Goal: Transaction & Acquisition: Book appointment/travel/reservation

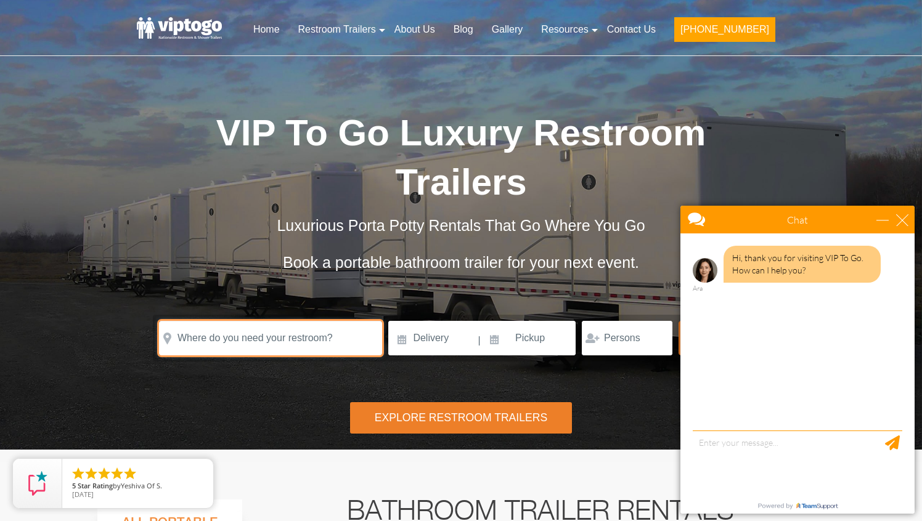
click at [297, 342] on input "text" at bounding box center [270, 338] width 223 height 35
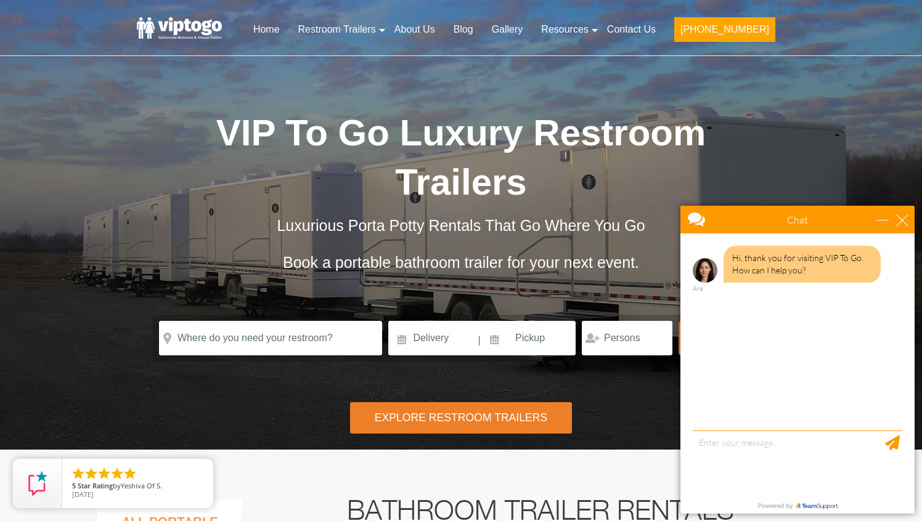
click at [717, 422] on div "Hi, thank you for visiting VIP To Go. How can I help you? Ara" at bounding box center [797, 334] width 234 height 200
click at [718, 447] on textarea "type your message" at bounding box center [798, 463] width 210 height 65
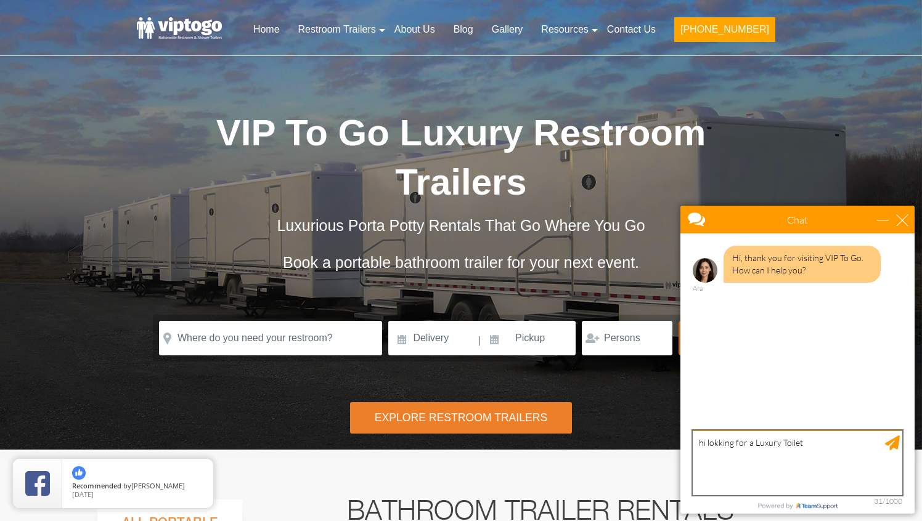
click at [731, 444] on textarea "hi lokking for a Luxury Toilet" at bounding box center [798, 463] width 210 height 65
click at [774, 448] on textarea "hi looking to rent for a Luxury Toilet" at bounding box center [798, 463] width 210 height 65
click at [773, 448] on textarea "hi looking to rent for a Luxury Toilet" at bounding box center [798, 463] width 210 height 65
click at [773, 439] on textarea "hi looking to rent for a Luxury Toilet" at bounding box center [798, 463] width 210 height 65
click at [843, 452] on textarea "hi looking to rent a Luxury Toilet" at bounding box center [798, 463] width 210 height 65
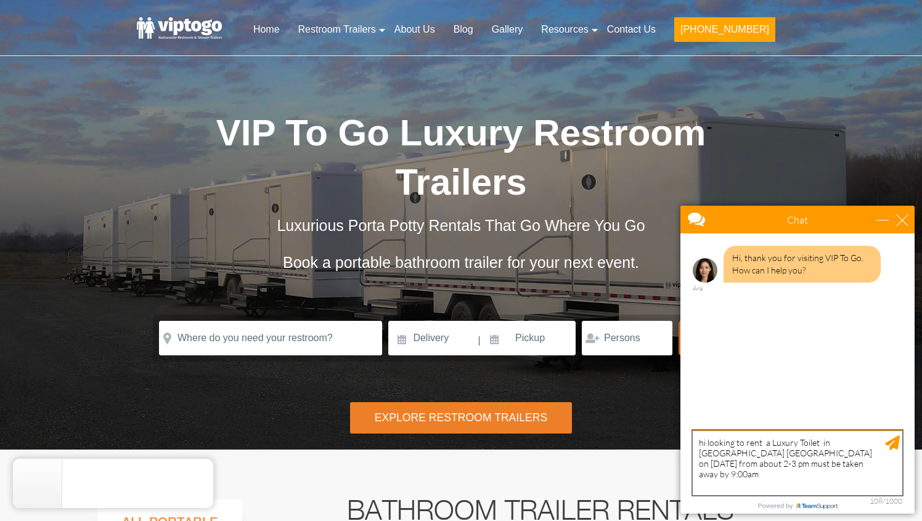
drag, startPoint x: 746, startPoint y: 465, endPoint x: 732, endPoint y: 465, distance: 14.2
click at [731, 465] on textarea "hi looking to rent a Luxury Toilet in Monroe NY on sep 3rd from about 2-3 pm mu…" at bounding box center [798, 463] width 210 height 65
drag, startPoint x: 879, startPoint y: 462, endPoint x: 863, endPoint y: 464, distance: 15.6
click at [863, 464] on textarea "hi looking to rent a Luxury Toilet in Monroe NY on sep 3rd from about 2-3 pm mu…" at bounding box center [798, 463] width 210 height 65
type textarea "hi looking to rent a Luxury Toilet in Monroe NY on sep 3rd from about 2-3 pm mu…"
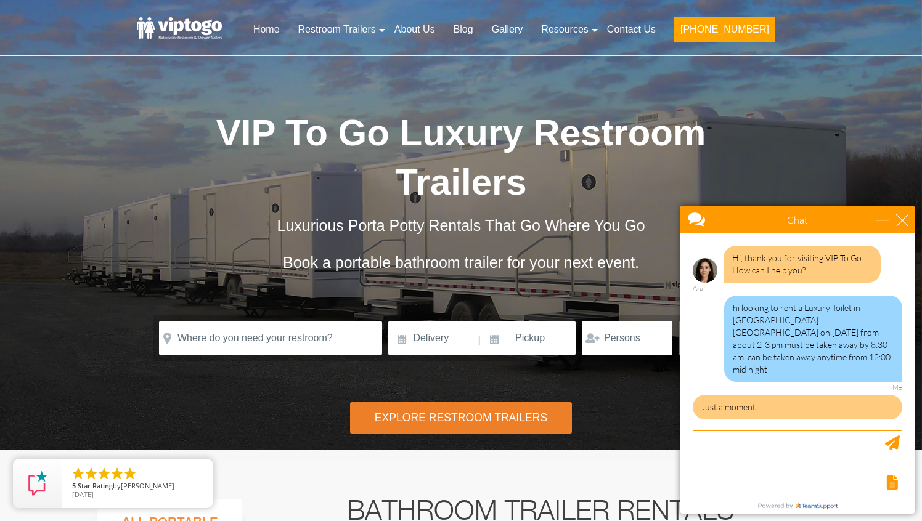
click at [842, 339] on div "hi looking to rent a Luxury Toilet in Monroe NY on sep 3rd from about 2-3 pm mu…" at bounding box center [813, 339] width 178 height 86
click at [773, 312] on div "hi looking to rent a Luxury Toilet in Monroe NY on sep 3rd from about 2-3 pm mu…" at bounding box center [813, 339] width 178 height 86
click at [731, 311] on div "hi looking to rent a Luxury Toilet in Monroe NY on sep 3rd from about 2-3 pm mu…" at bounding box center [813, 339] width 178 height 86
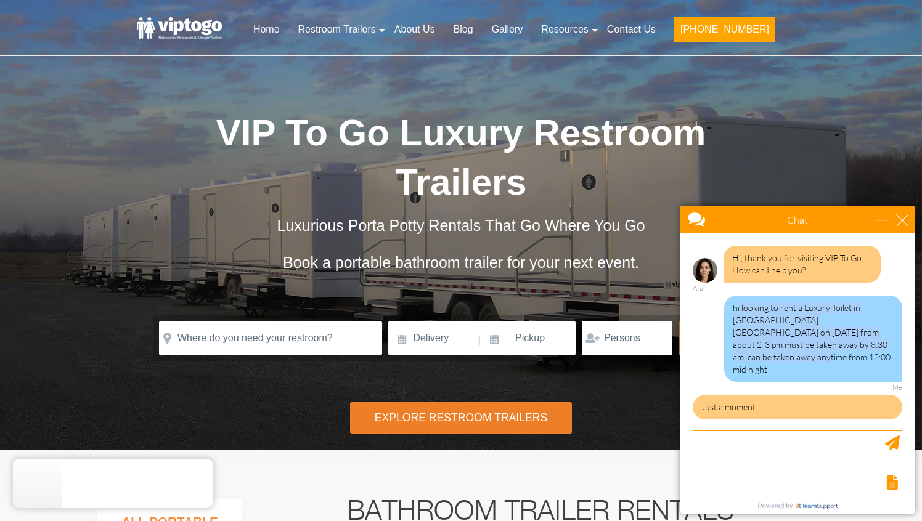
drag, startPoint x: 735, startPoint y: 311, endPoint x: 842, endPoint y: 351, distance: 113.9
click at [843, 351] on div "hi looking to rent a Luxury Toilet in Monroe NY on sep 3rd from about 2-3 pm mu…" at bounding box center [813, 339] width 178 height 86
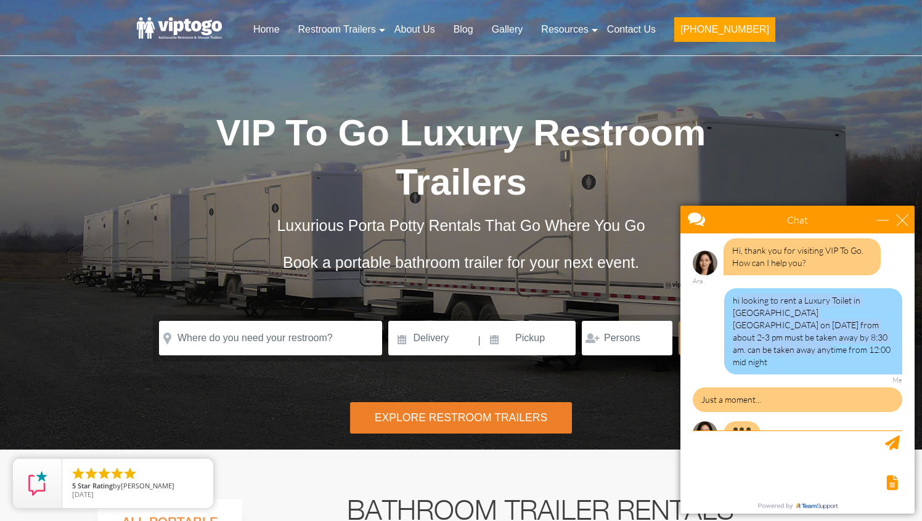
copy div "i looking to rent a Luxury Toilet in Monroe NY on sep 3rd from about 2-3 pm mus…"
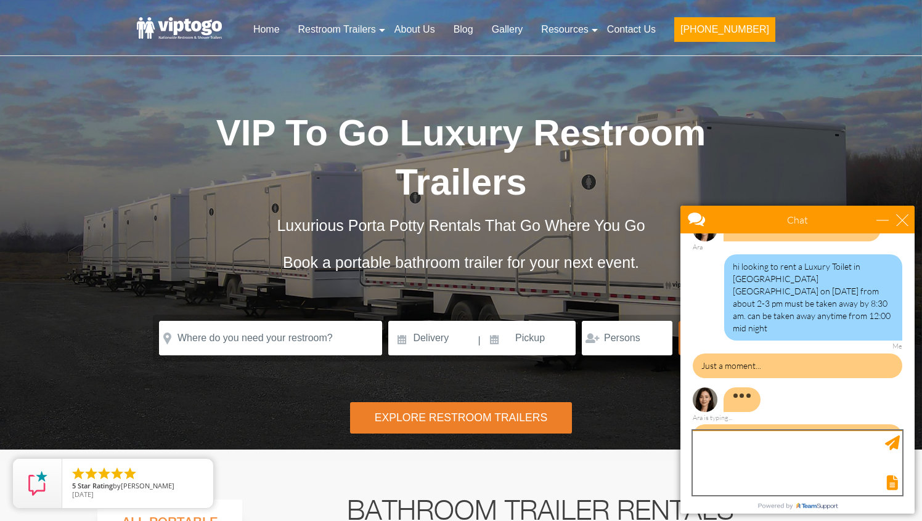
scroll to position [0, 0]
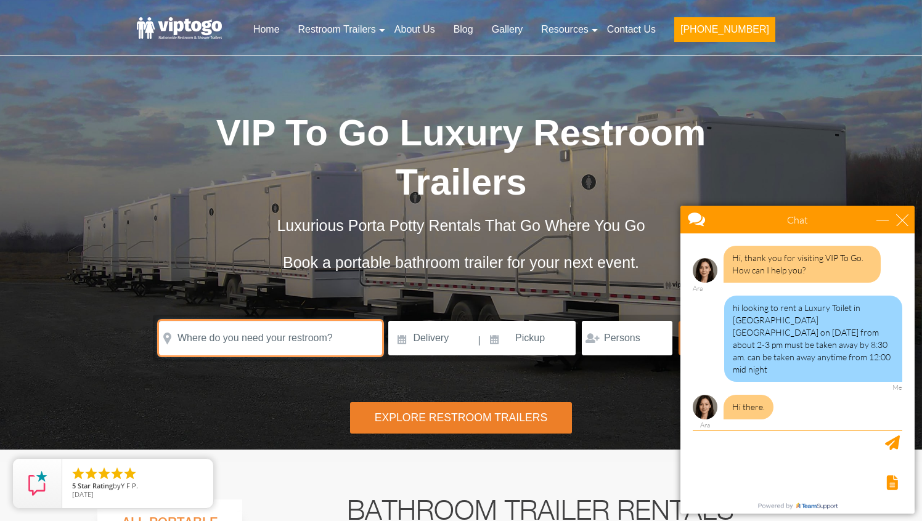
click at [341, 335] on input "text" at bounding box center [270, 338] width 223 height 35
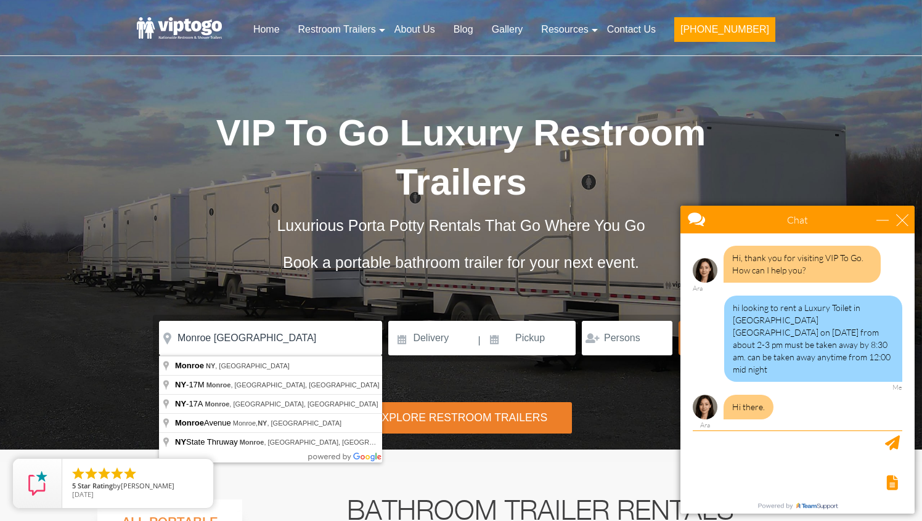
type input "Monroe, NY, USA"
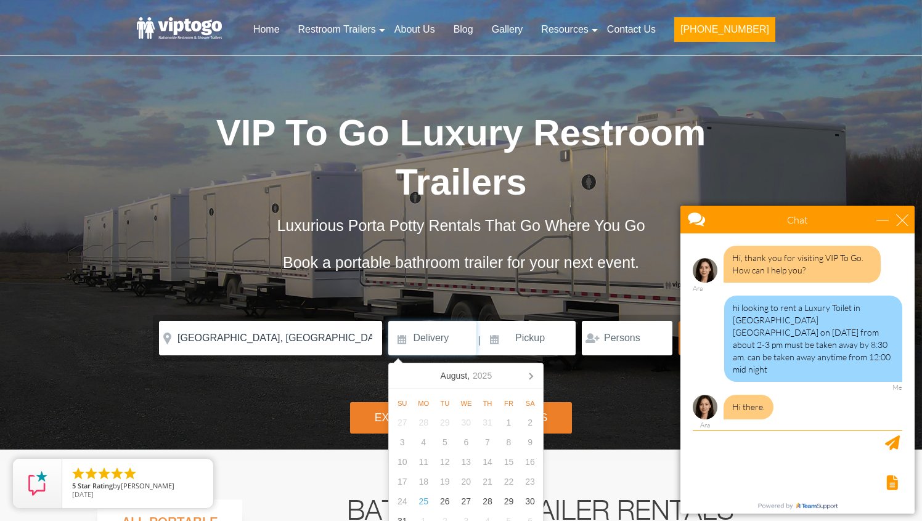
click at [462, 339] on input at bounding box center [432, 338] width 88 height 35
click at [538, 377] on icon at bounding box center [531, 376] width 20 height 20
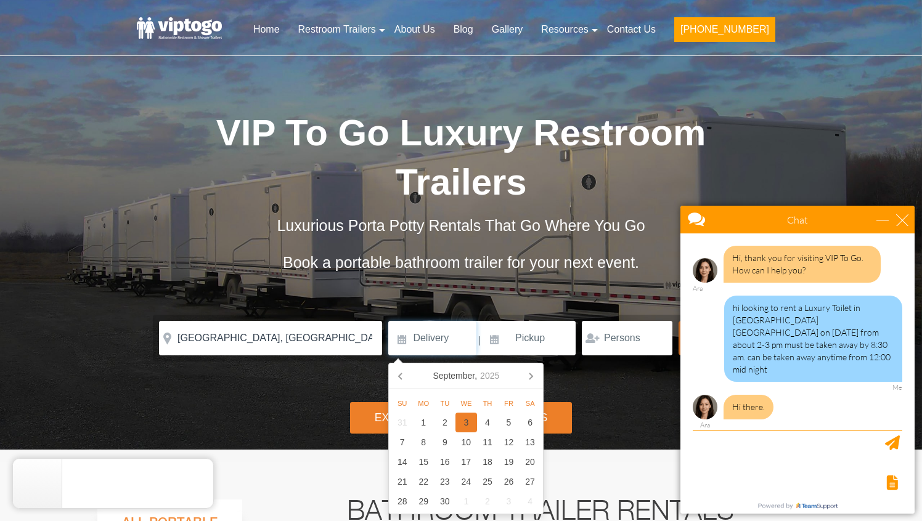
click at [466, 423] on div "3" at bounding box center [466, 423] width 22 height 20
type input "[DATE]"
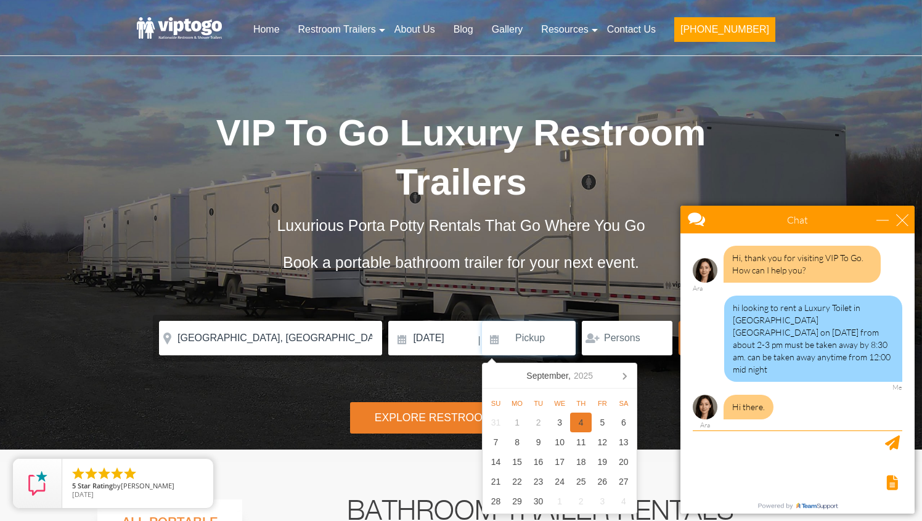
click at [580, 420] on div "4" at bounding box center [581, 423] width 22 height 20
type input "09/04/2025"
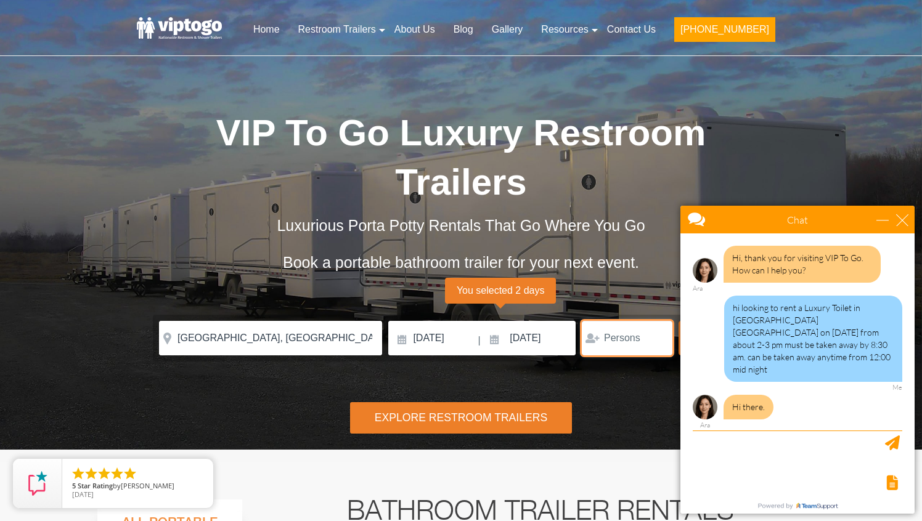
scroll to position [11, 0]
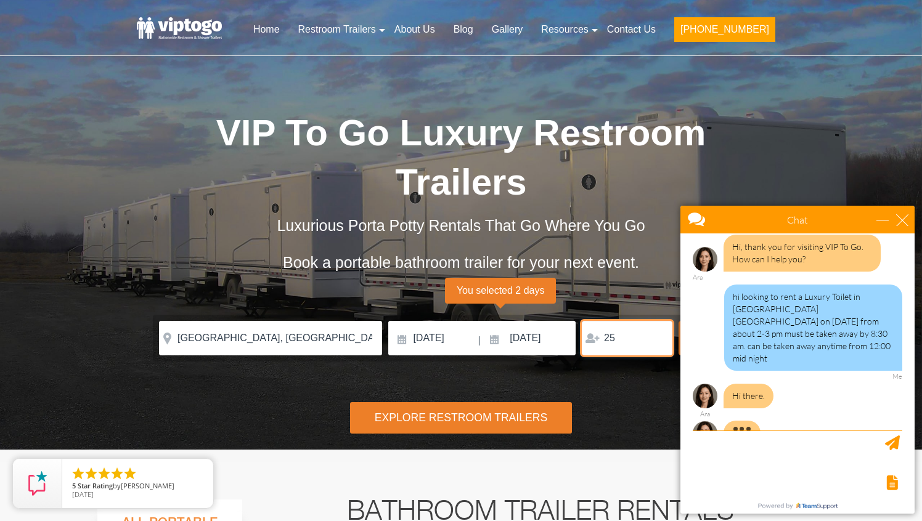
type input "25"
click at [632, 358] on form "Please Input Valid address with zipcode Please Input Valid address with zipcode…" at bounding box center [461, 338] width 616 height 47
click at [524, 345] on input "09/04/2025" at bounding box center [529, 338] width 94 height 35
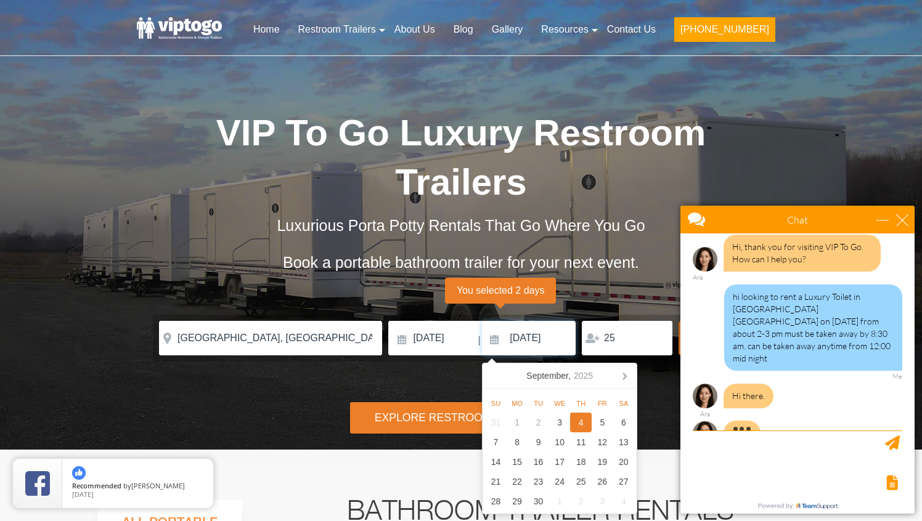
click at [523, 340] on input "09/04/2025" at bounding box center [529, 338] width 94 height 35
click at [559, 423] on div "3" at bounding box center [560, 423] width 22 height 20
type input "[DATE]"
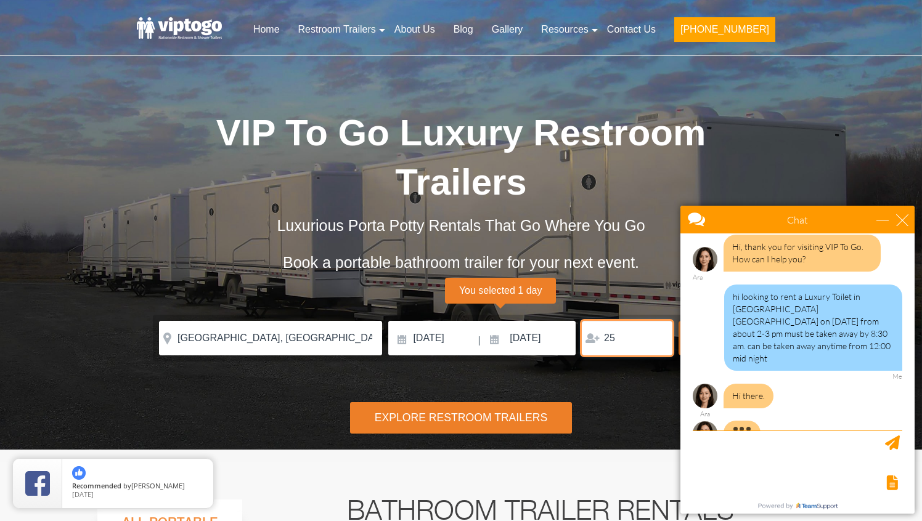
scroll to position [26, 0]
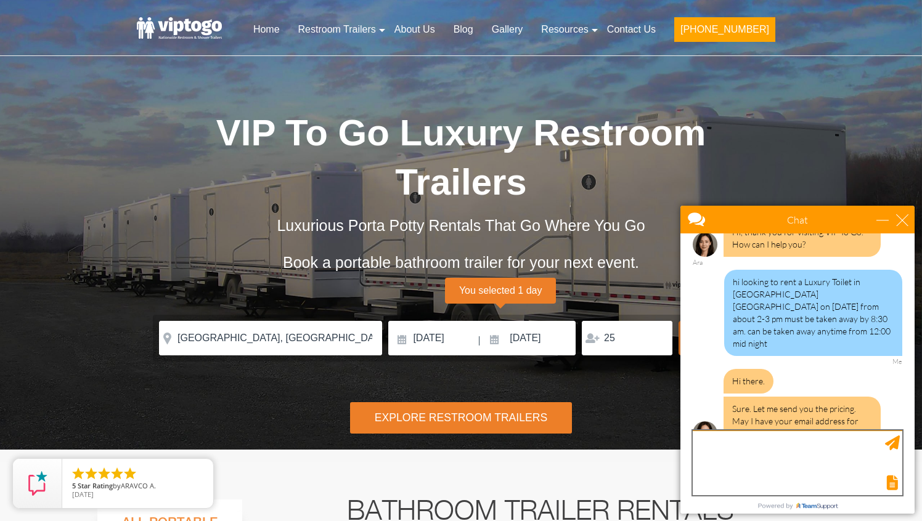
click at [743, 446] on textarea "type your message" at bounding box center [798, 463] width 210 height 65
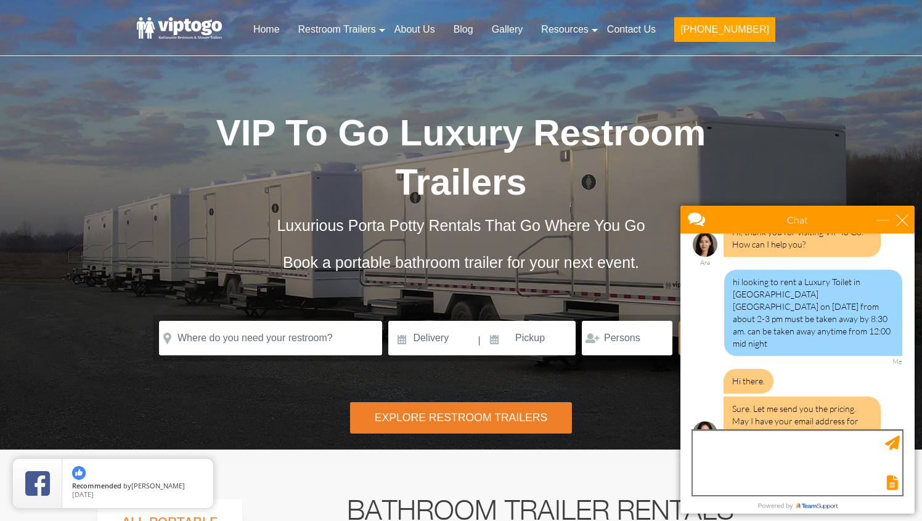
click at [745, 467] on textarea "type your message" at bounding box center [798, 463] width 210 height 65
type textarea "leo@uphny.com"
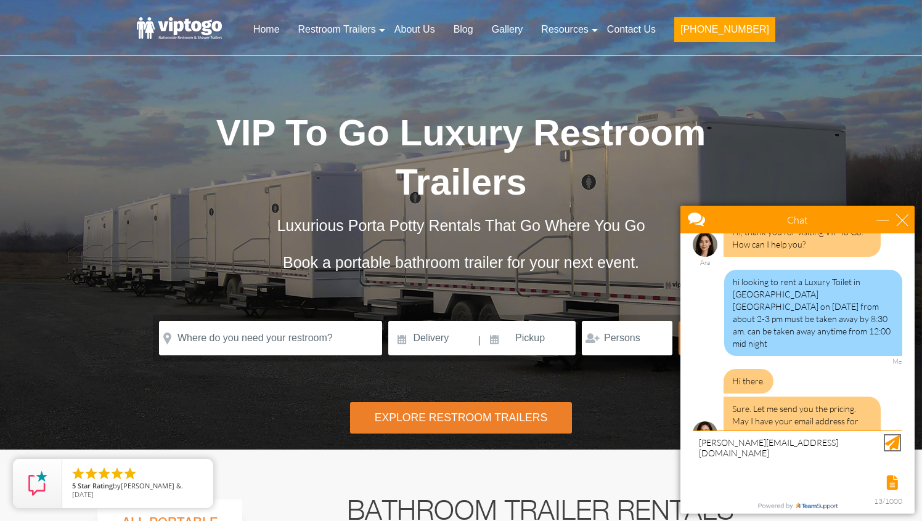
click at [891, 443] on div "Send Message" at bounding box center [892, 443] width 15 height 15
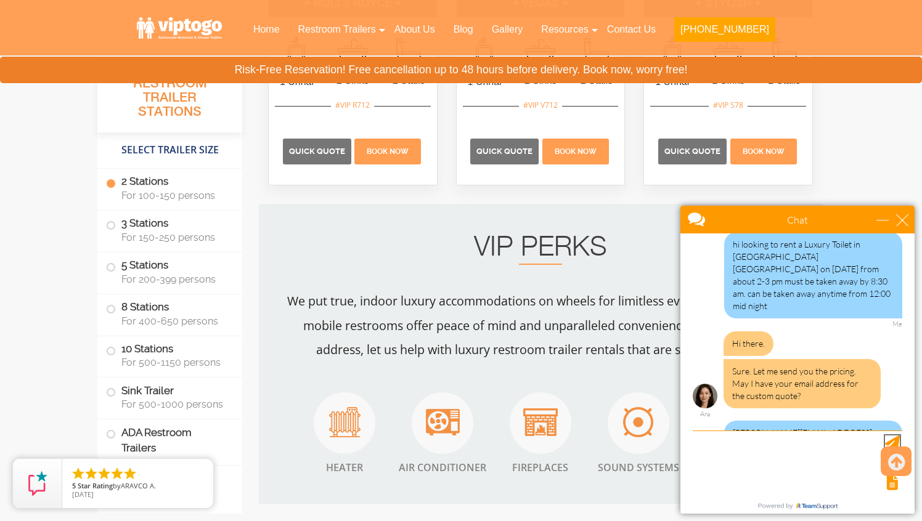
scroll to position [785, 0]
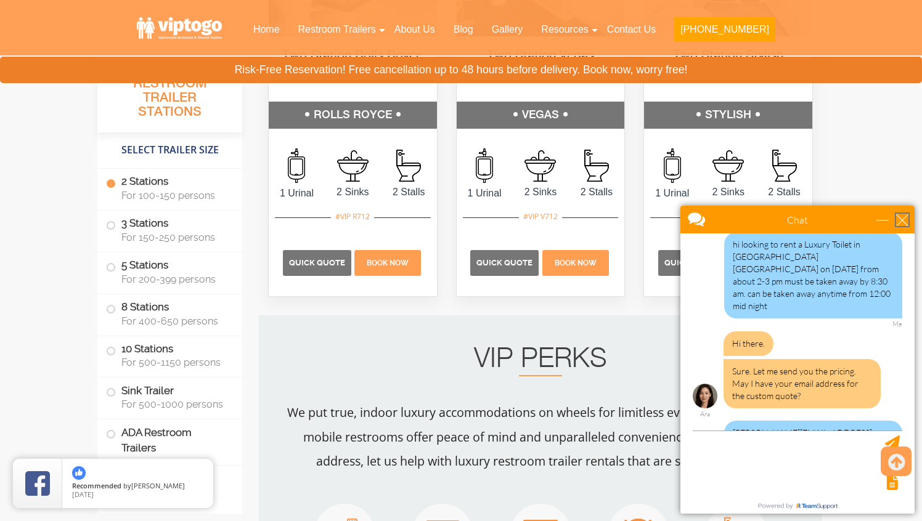
click at [905, 221] on div "close" at bounding box center [902, 220] width 12 height 12
type input "Continue Chat"
type input "End Chat"
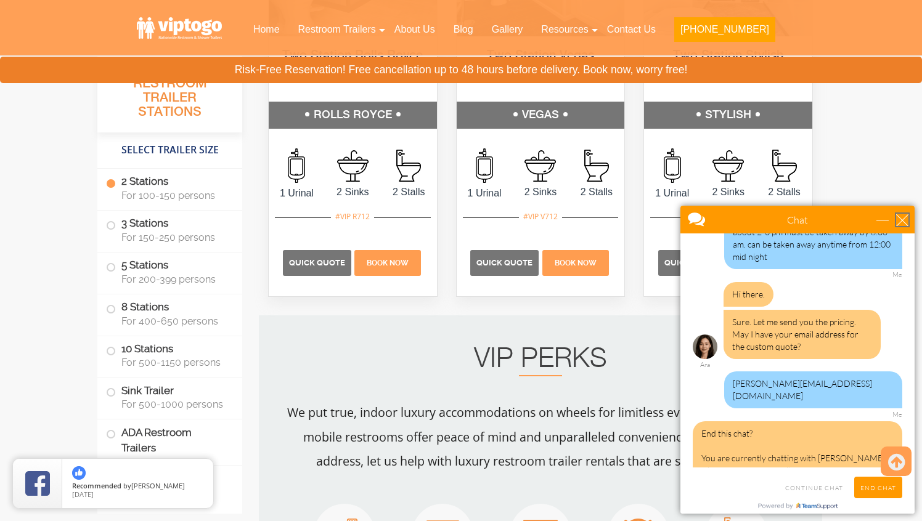
click at [905, 221] on div "close" at bounding box center [902, 220] width 12 height 12
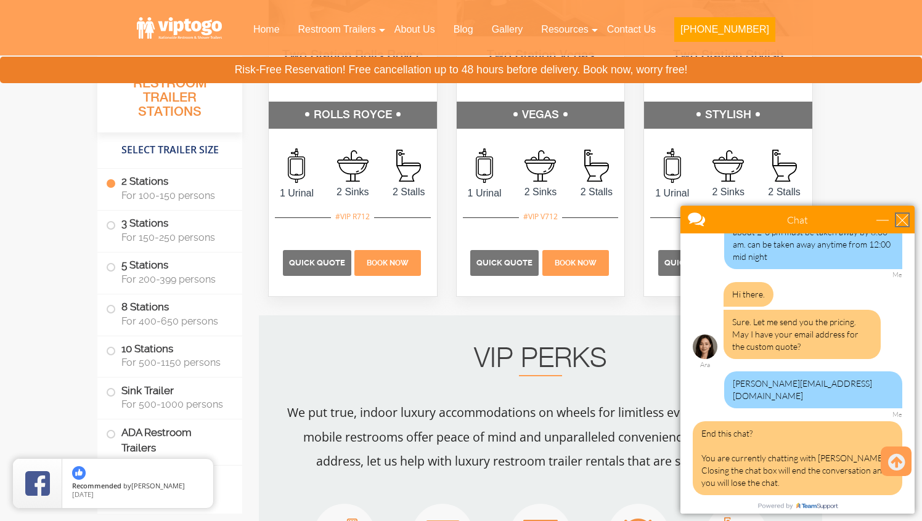
scroll to position [242, 0]
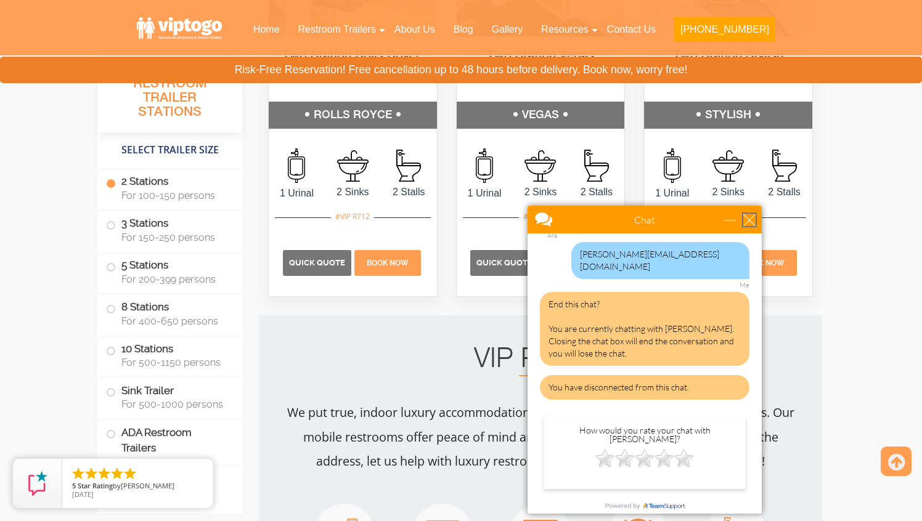
drag, startPoint x: 845, startPoint y: 216, endPoint x: 667, endPoint y: 226, distance: 178.4
click at [667, 226] on div at bounding box center [622, 221] width 190 height 30
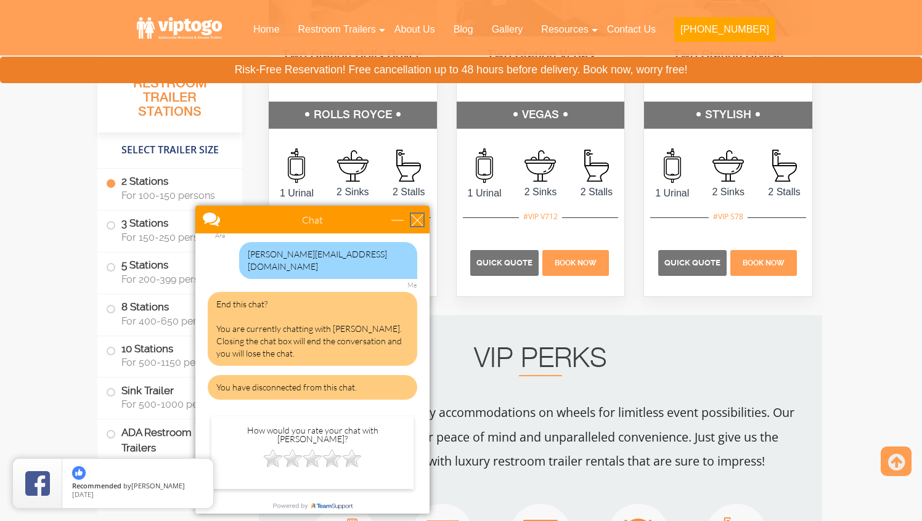
drag, startPoint x: 561, startPoint y: 220, endPoint x: 254, endPoint y: 234, distance: 307.2
click at [254, 234] on div at bounding box center [290, 221] width 190 height 30
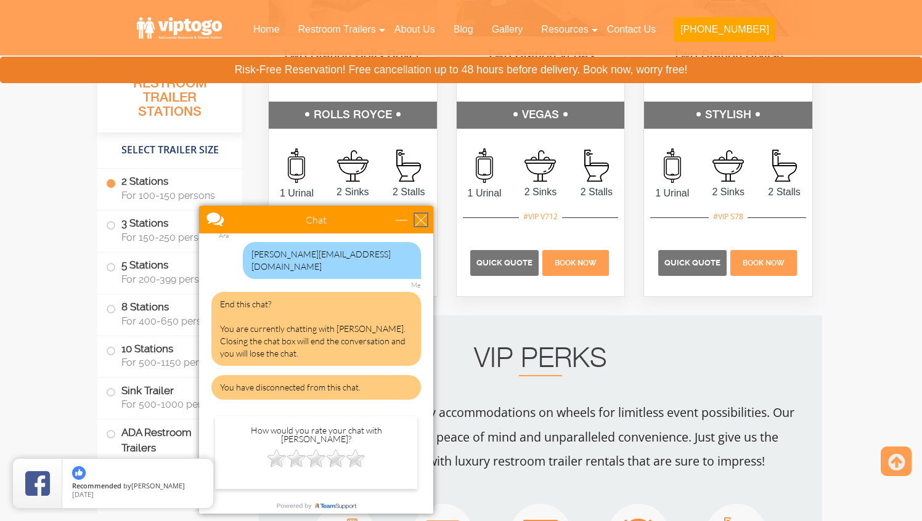
drag, startPoint x: 464, startPoint y: 418, endPoint x: 313, endPoint y: 323, distance: 178.6
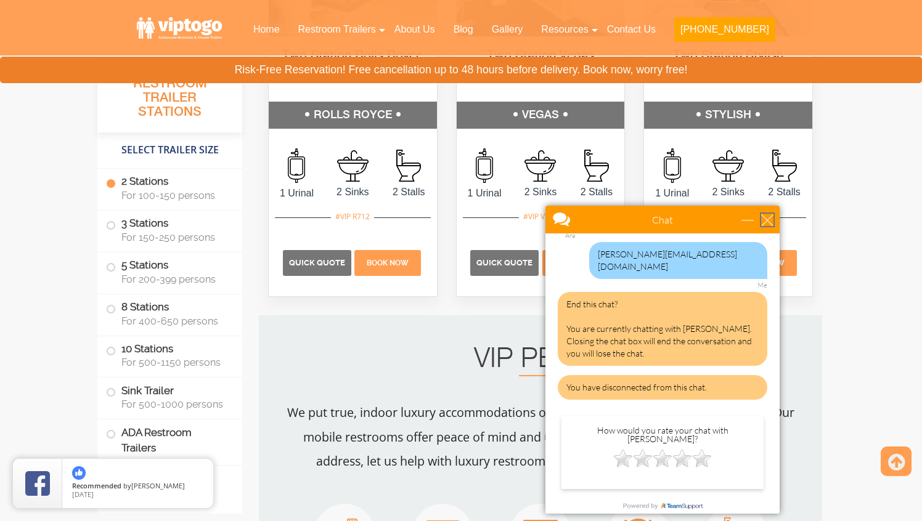
drag, startPoint x: 800, startPoint y: 415, endPoint x: 608, endPoint y: 283, distance: 233.1
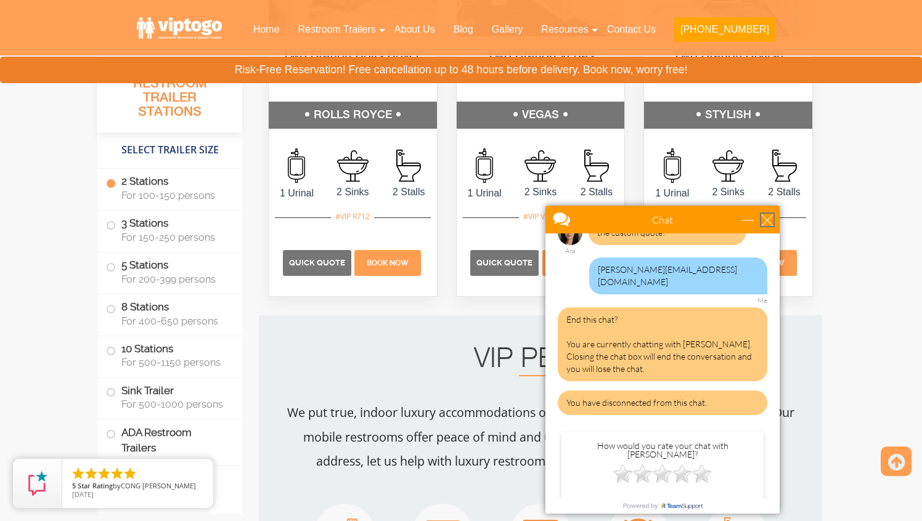
scroll to position [232, 0]
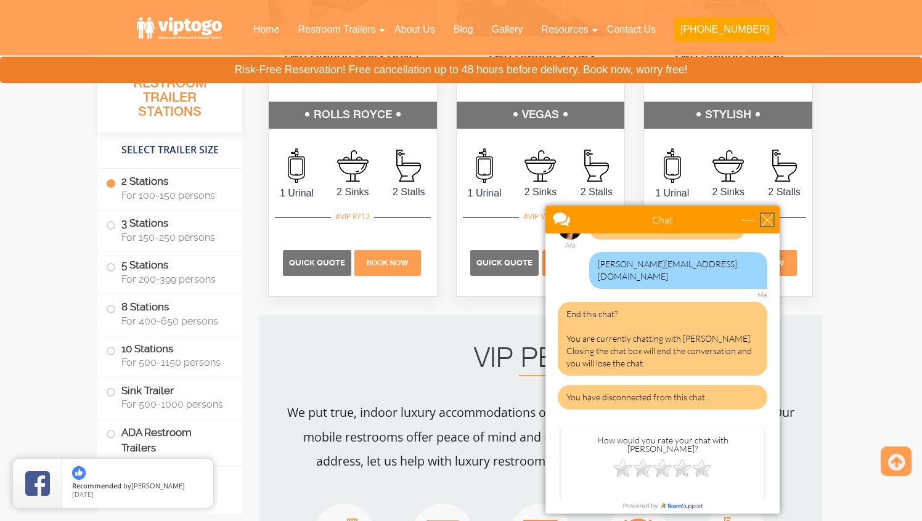
click at [565, 221] on div at bounding box center [640, 221] width 190 height 30
click at [560, 219] on div at bounding box center [640, 221] width 190 height 30
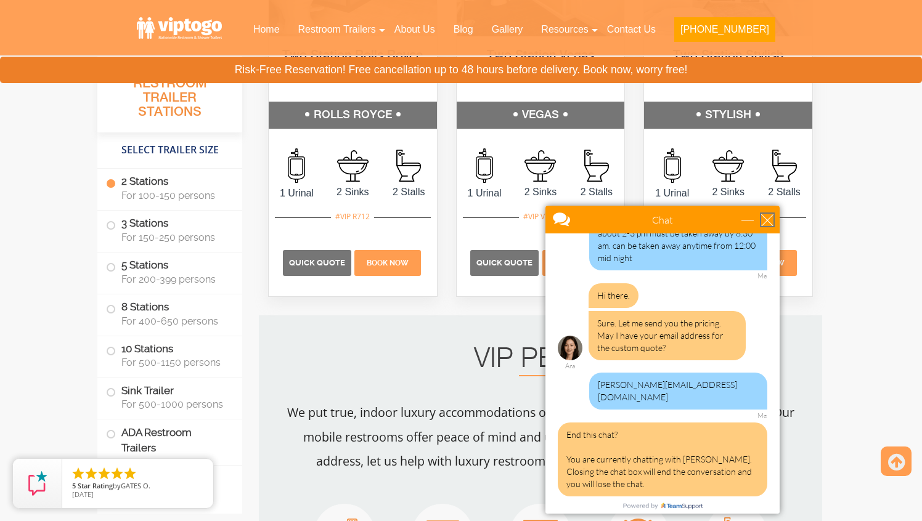
scroll to position [105, 0]
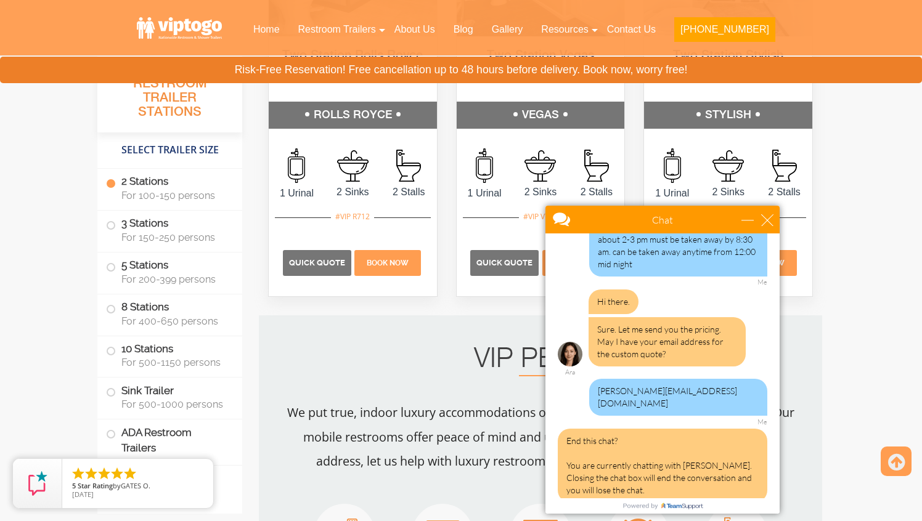
click at [771, 211] on div "Chat" at bounding box center [662, 220] width 234 height 28
click at [768, 219] on div "close" at bounding box center [767, 220] width 12 height 12
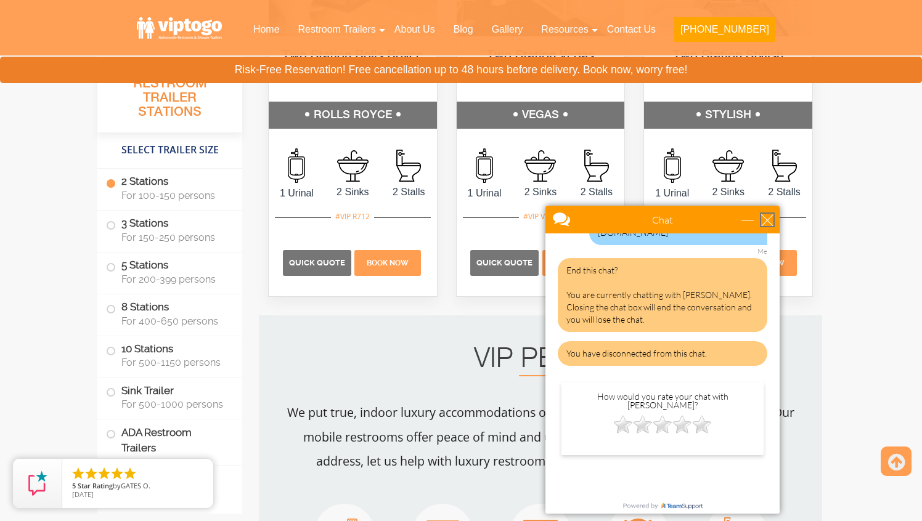
click at [768, 219] on div "close" at bounding box center [767, 220] width 12 height 12
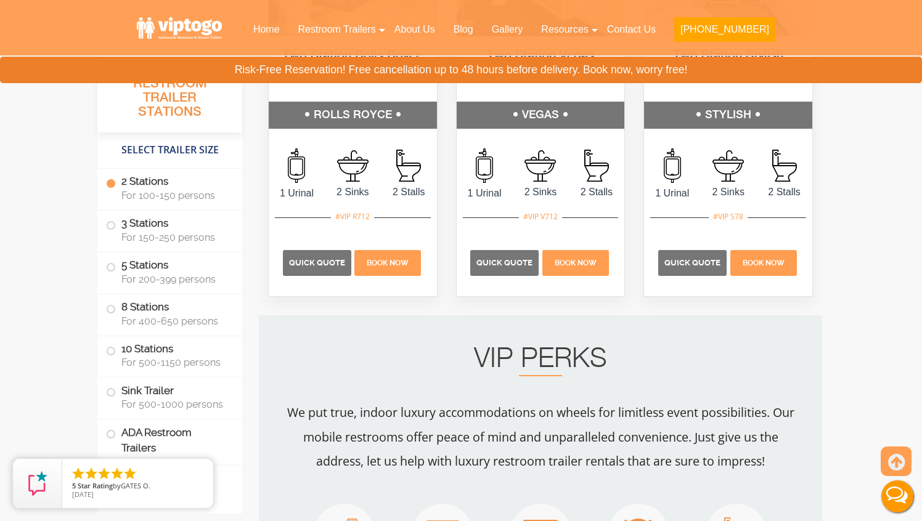
scroll to position [0, 0]
click at [699, 271] on p "Quick Quote" at bounding box center [691, 265] width 69 height 26
click at [682, 258] on p "Quick Quote" at bounding box center [691, 265] width 69 height 26
click at [162, 188] on label "2 Stations For 100-150 persons" at bounding box center [170, 188] width 128 height 38
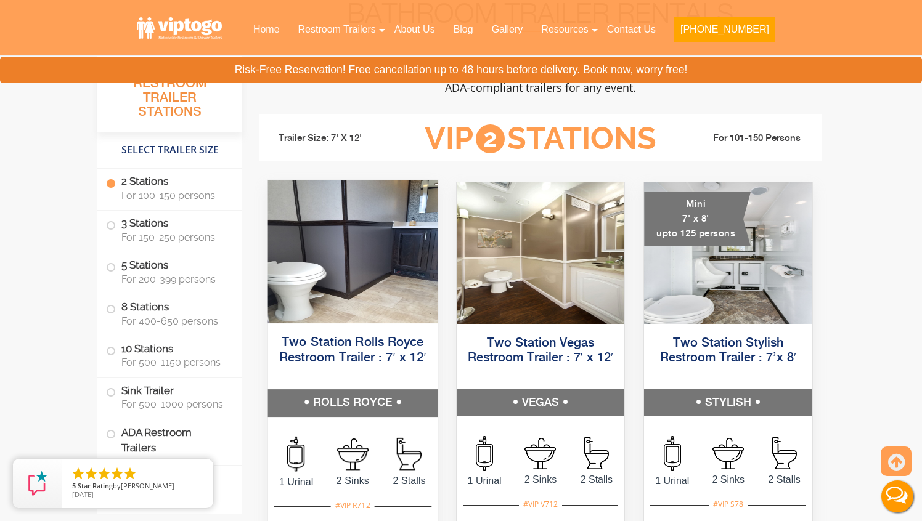
scroll to position [504, 0]
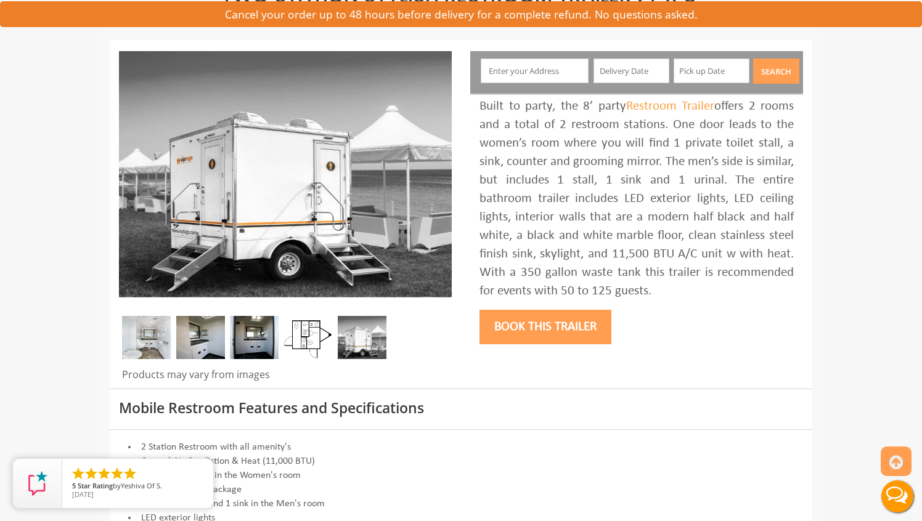
scroll to position [134, 0]
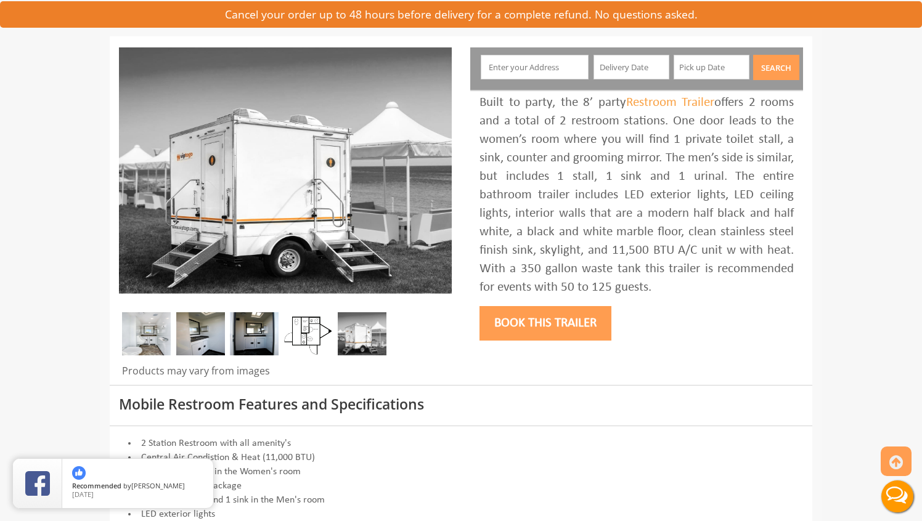
click at [141, 338] on img at bounding box center [146, 333] width 49 height 43
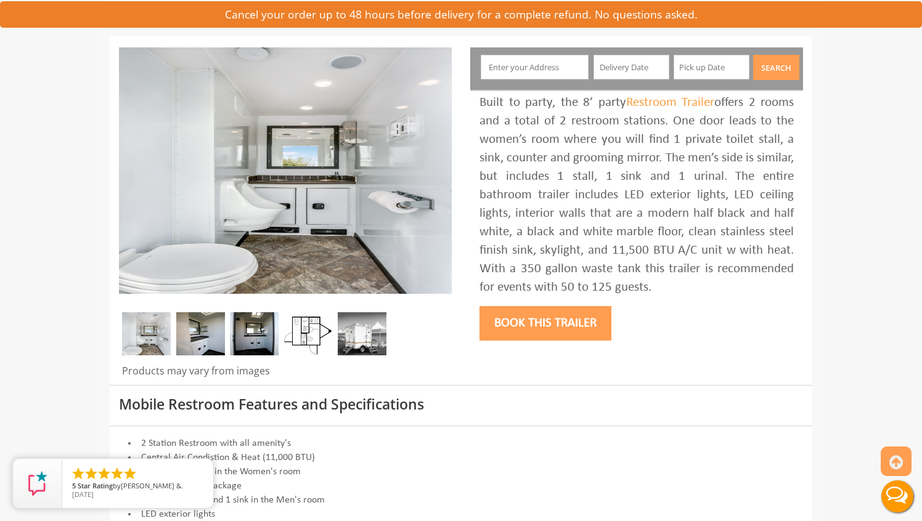
click at [184, 333] on img at bounding box center [200, 333] width 49 height 43
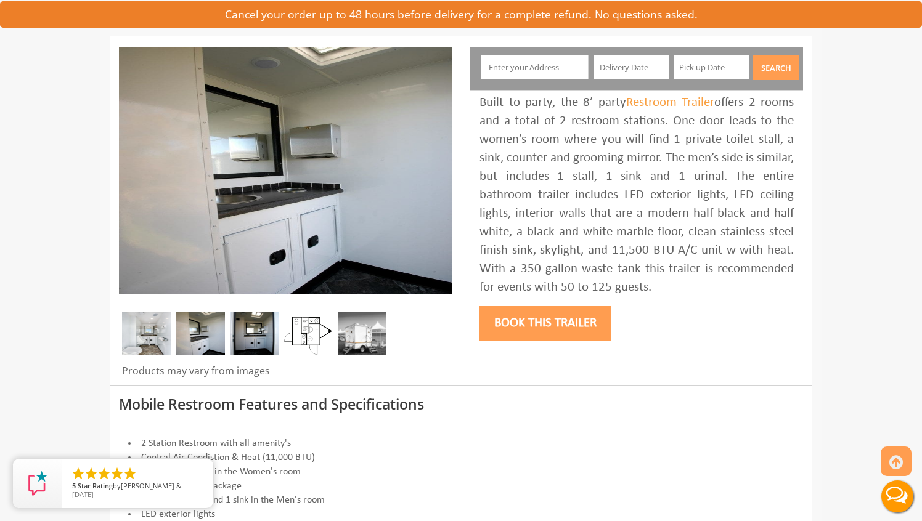
click at [242, 334] on img at bounding box center [254, 333] width 49 height 43
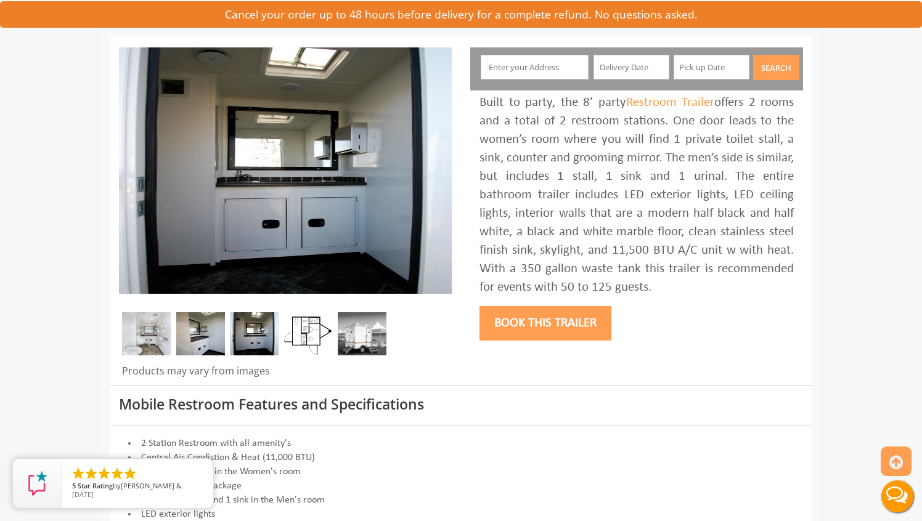
click at [314, 339] on img at bounding box center [308, 333] width 49 height 43
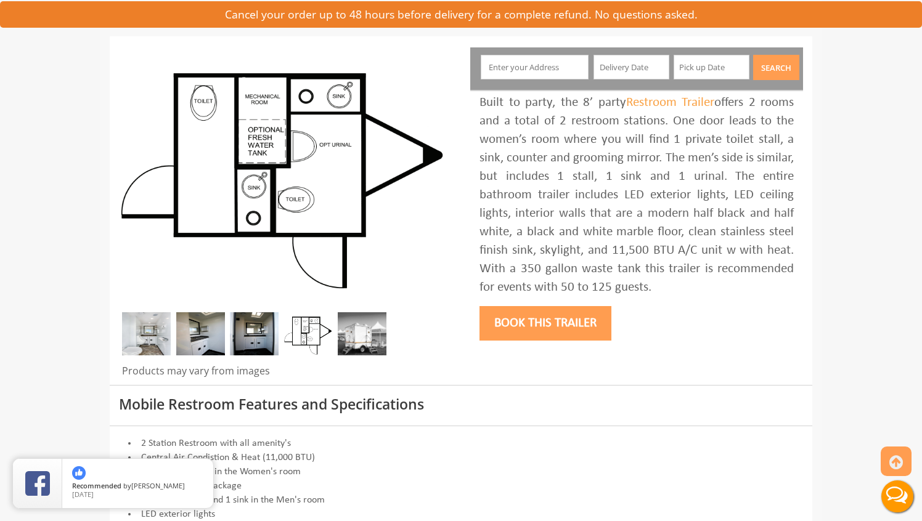
click at [362, 340] on img at bounding box center [362, 333] width 49 height 43
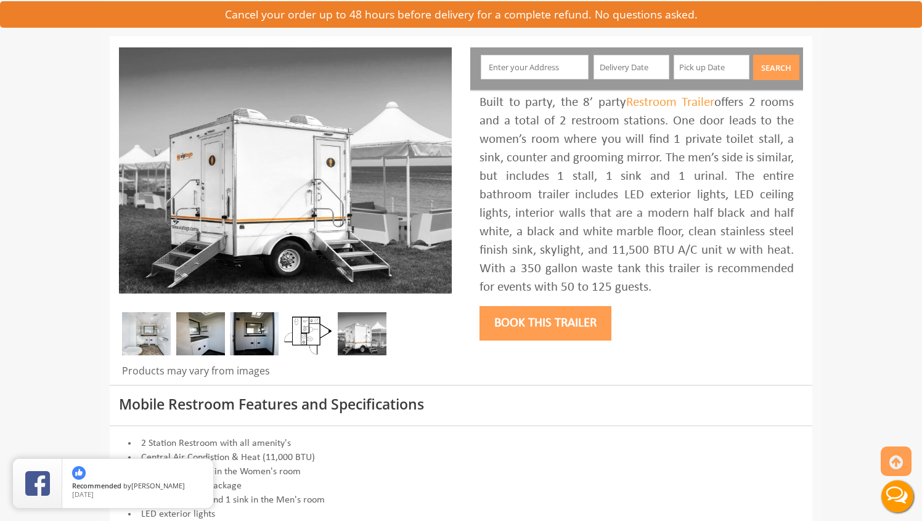
click at [529, 325] on button "Book this trailer" at bounding box center [545, 323] width 132 height 35
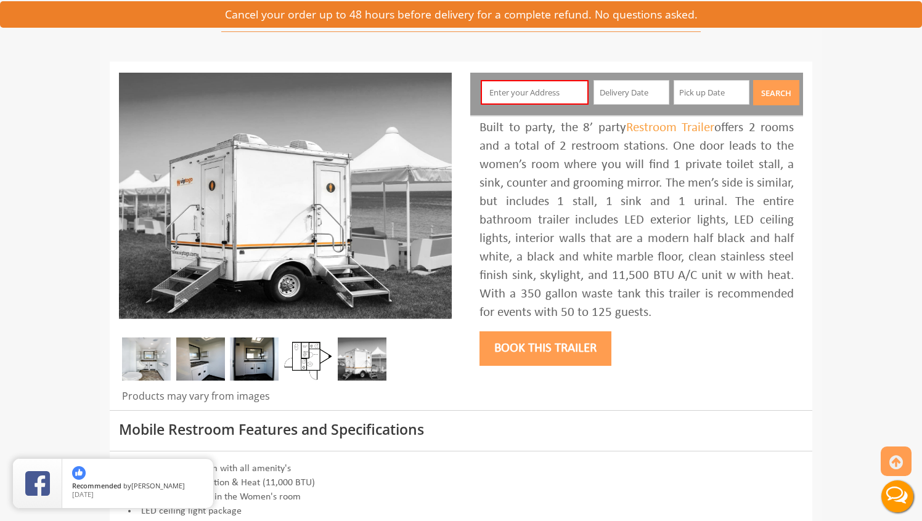
scroll to position [65, 0]
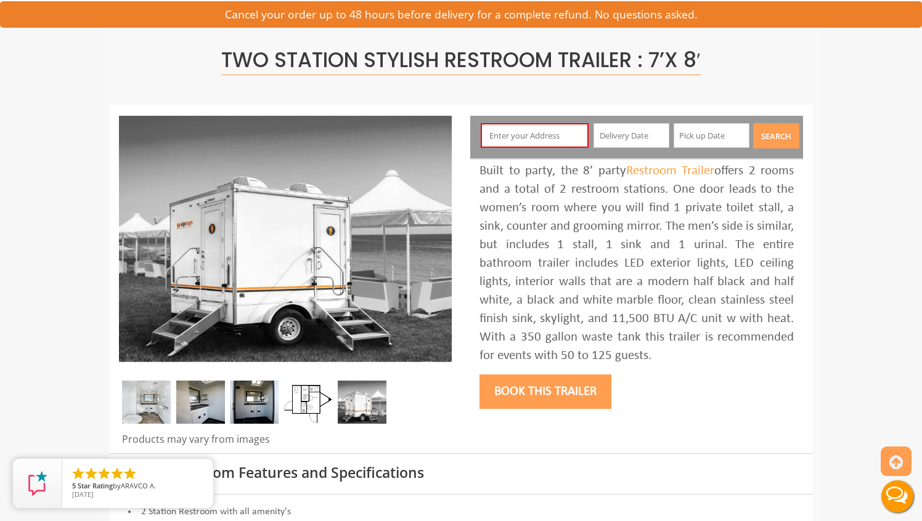
click at [527, 142] on input "text" at bounding box center [535, 135] width 108 height 25
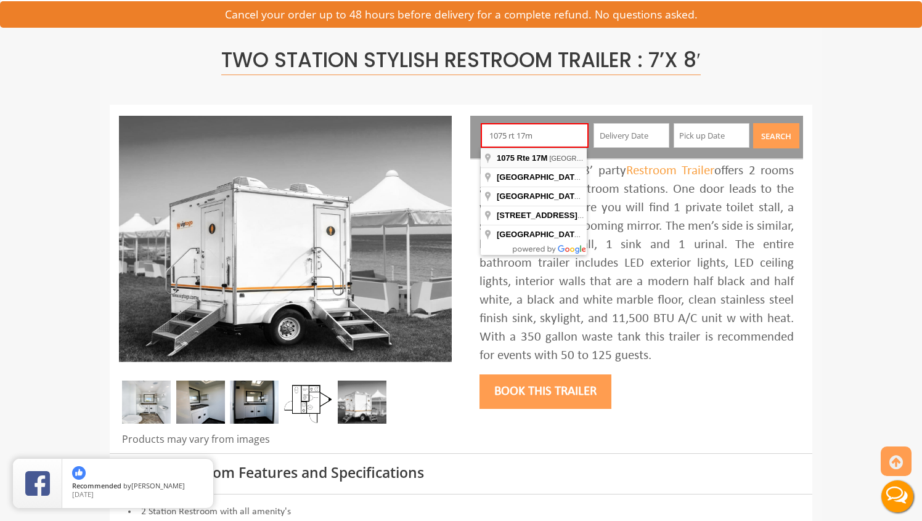
type input "1075 Rte 17M, Monroe, NY, USA"
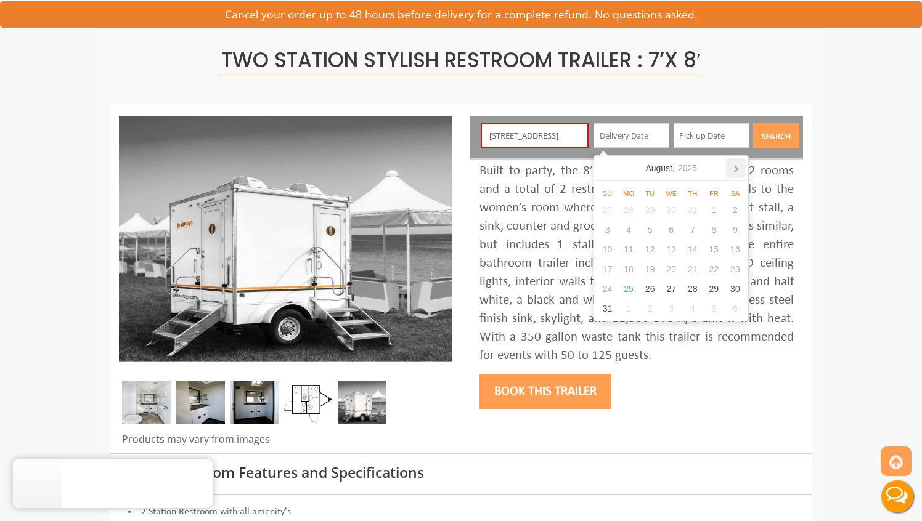
click at [733, 166] on icon at bounding box center [736, 168] width 20 height 20
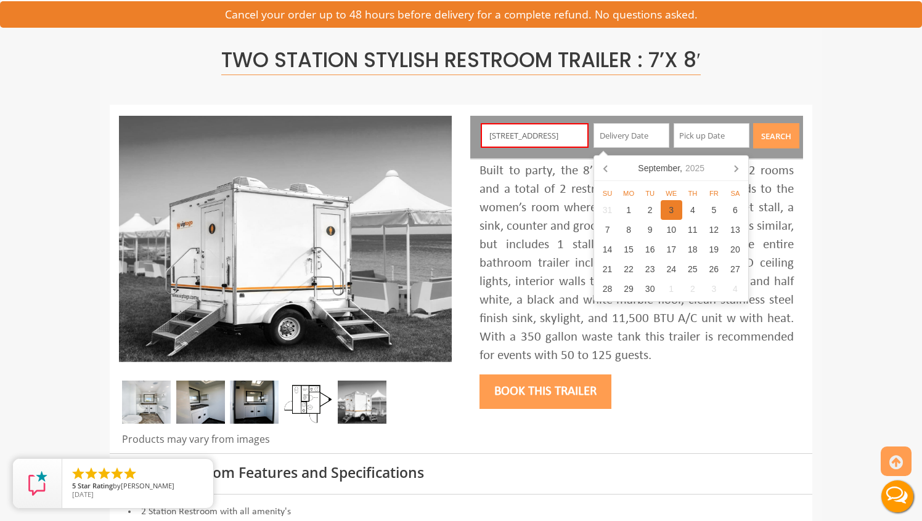
click at [672, 212] on div "3" at bounding box center [672, 210] width 22 height 20
type input "[DATE]"
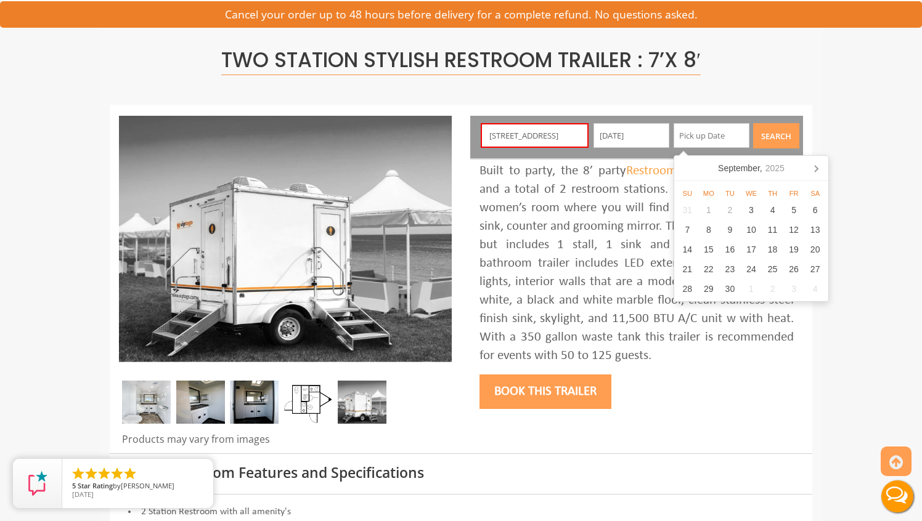
click at [704, 138] on input "text" at bounding box center [711, 135] width 76 height 25
click at [752, 211] on div "3" at bounding box center [752, 210] width 22 height 20
type input "[DATE]"
click at [777, 139] on button "Search" at bounding box center [776, 135] width 46 height 25
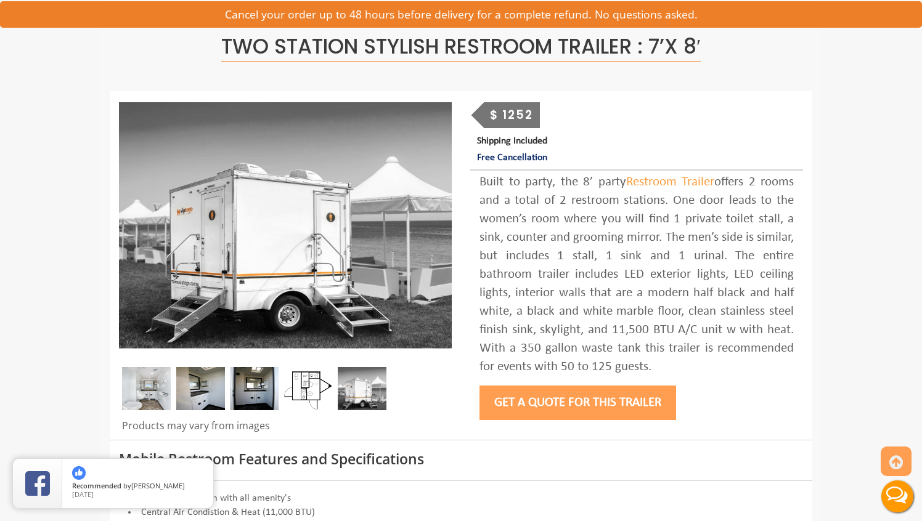
scroll to position [78, 0]
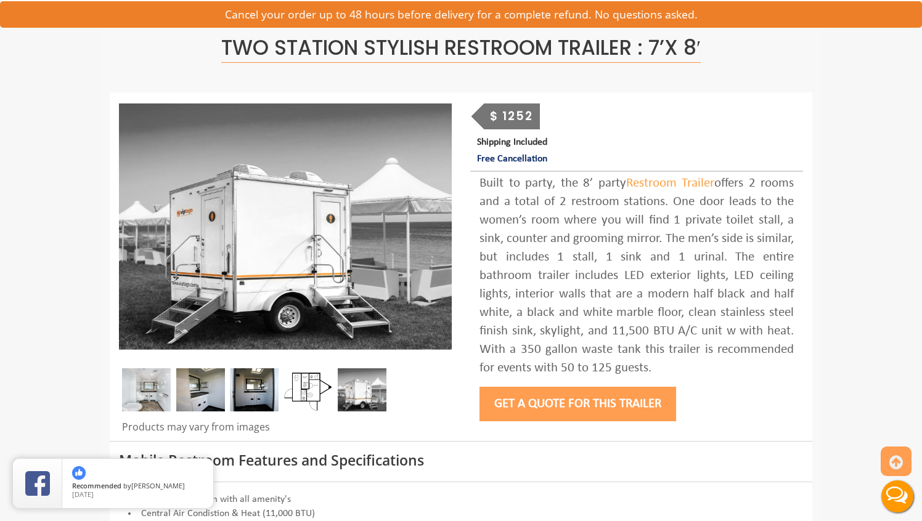
click at [552, 401] on button "Get a Quote for this Trailer" at bounding box center [577, 404] width 197 height 35
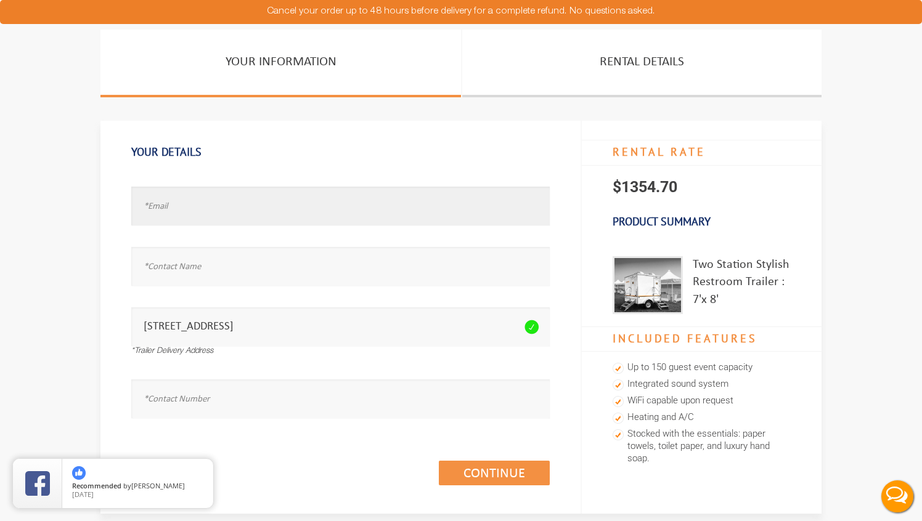
click at [191, 213] on input "text" at bounding box center [340, 206] width 418 height 39
type input "Leo@uphny.com"
click at [180, 266] on input "text" at bounding box center [340, 266] width 418 height 39
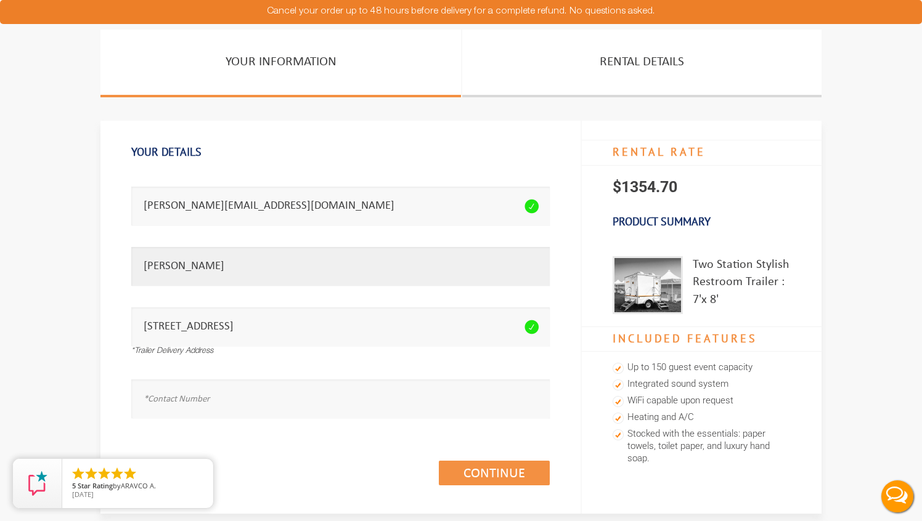
type input "Leo"
click at [235, 405] on input "text" at bounding box center [340, 399] width 418 height 39
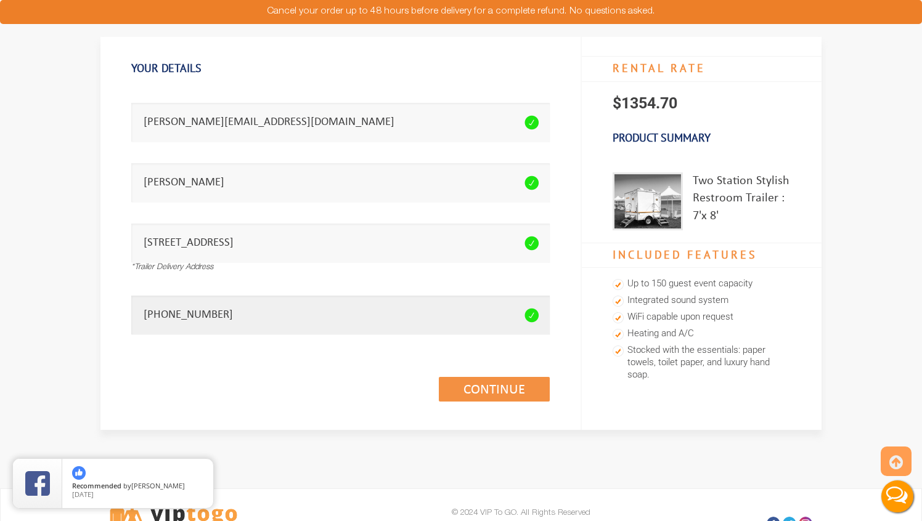
scroll to position [59, 0]
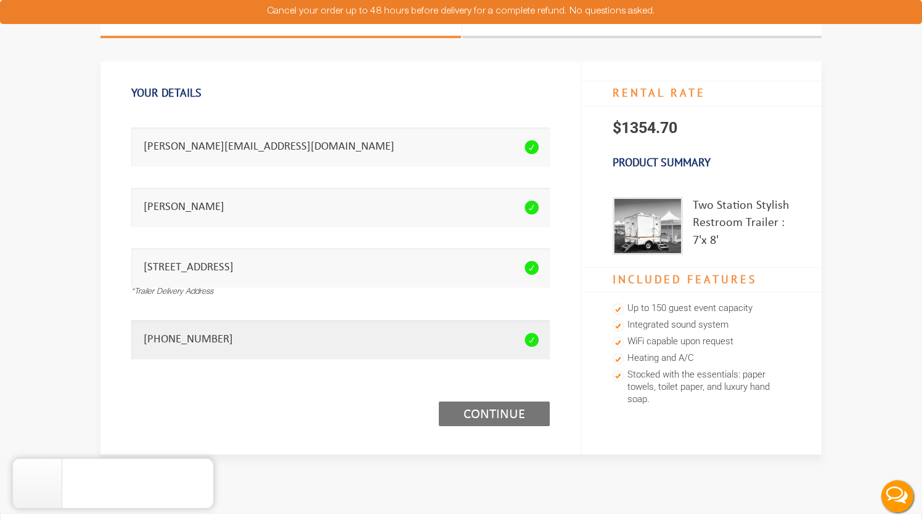
type input "845-222-0385"
click at [486, 414] on link "Continue (1/3)" at bounding box center [494, 414] width 111 height 25
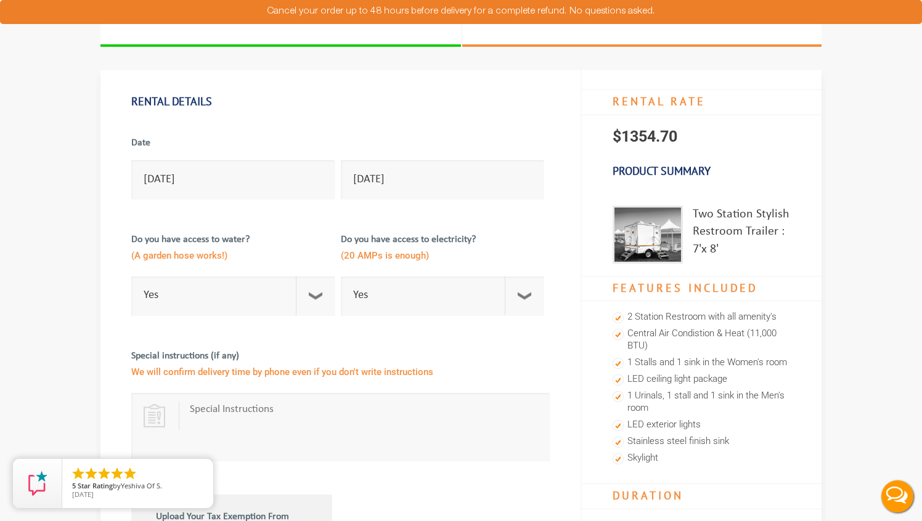
scroll to position [54, 0]
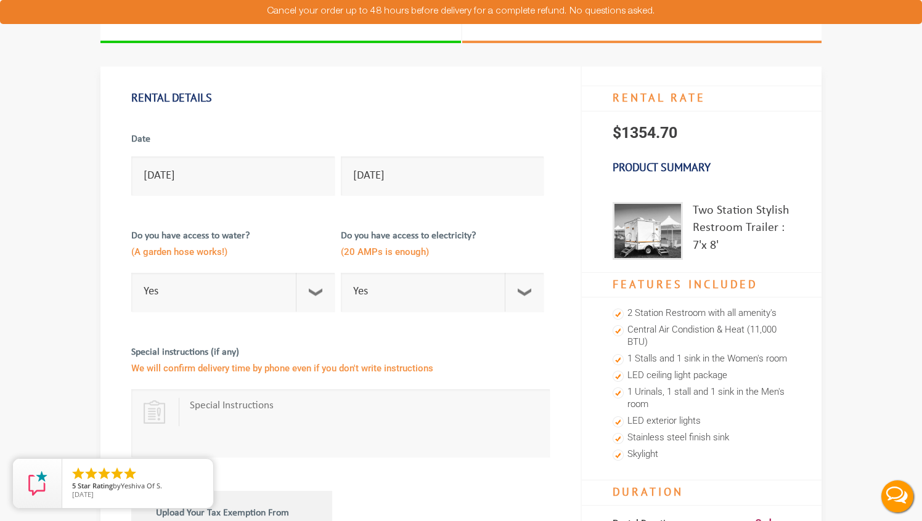
click at [660, 224] on img at bounding box center [647, 231] width 70 height 58
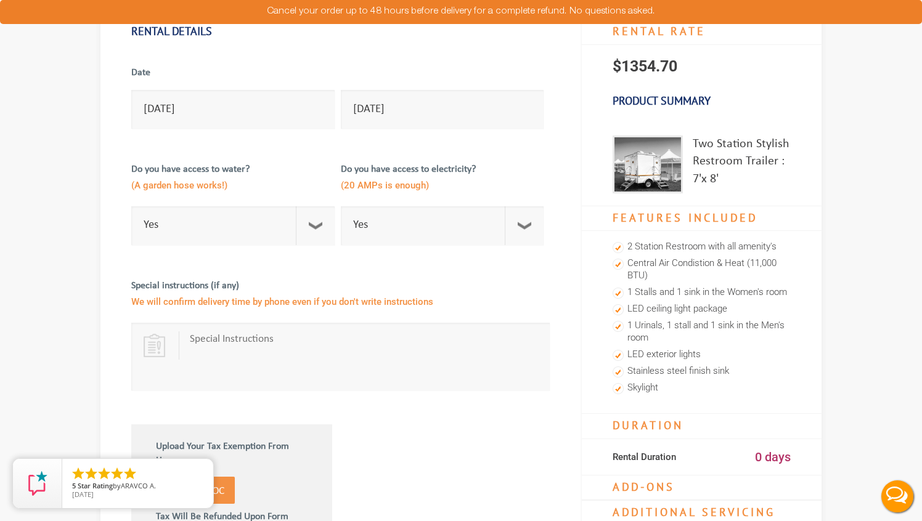
scroll to position [0, 0]
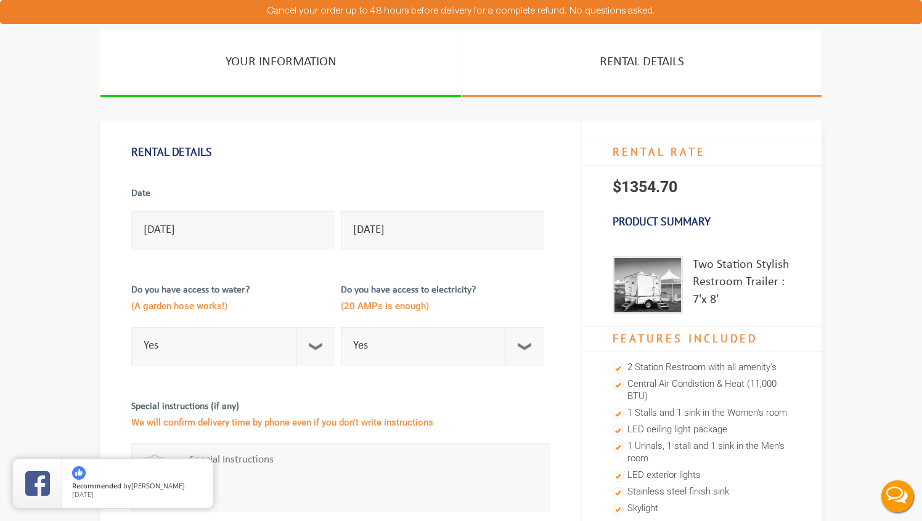
click at [900, 493] on button "Live Chat" at bounding box center [897, 496] width 49 height 49
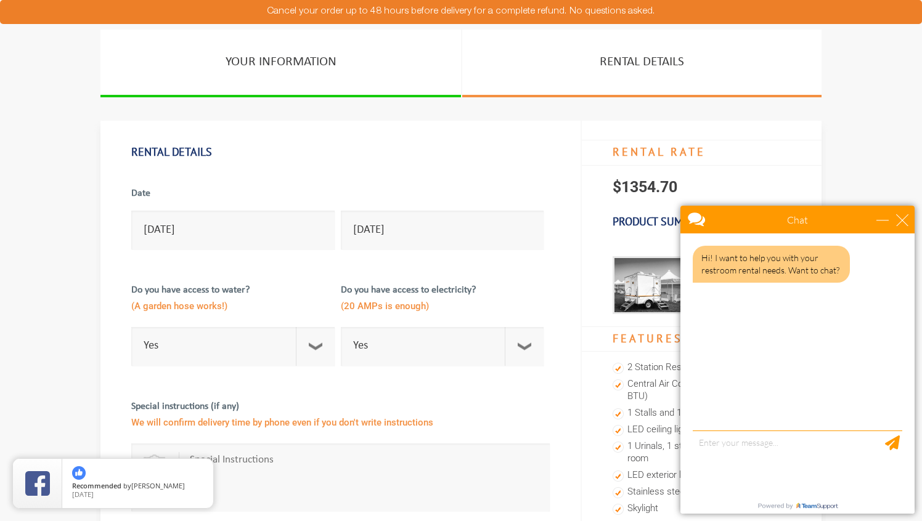
click at [752, 420] on div "Hi! I want to help you with your restroom rental needs. Want to chat?" at bounding box center [797, 334] width 234 height 200
click at [727, 423] on div "Hi! I want to help you with your restroom rental needs. Want to chat?" at bounding box center [797, 334] width 234 height 200
drag, startPoint x: 1409, startPoint y: 421, endPoint x: 760, endPoint y: 269, distance: 665.9
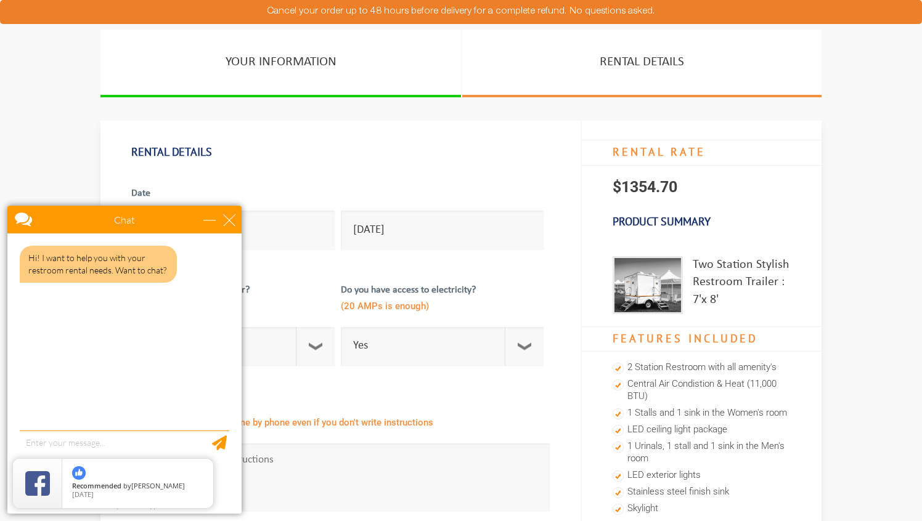
drag, startPoint x: 837, startPoint y: 420, endPoint x: 157, endPoint y: 346, distance: 684.3
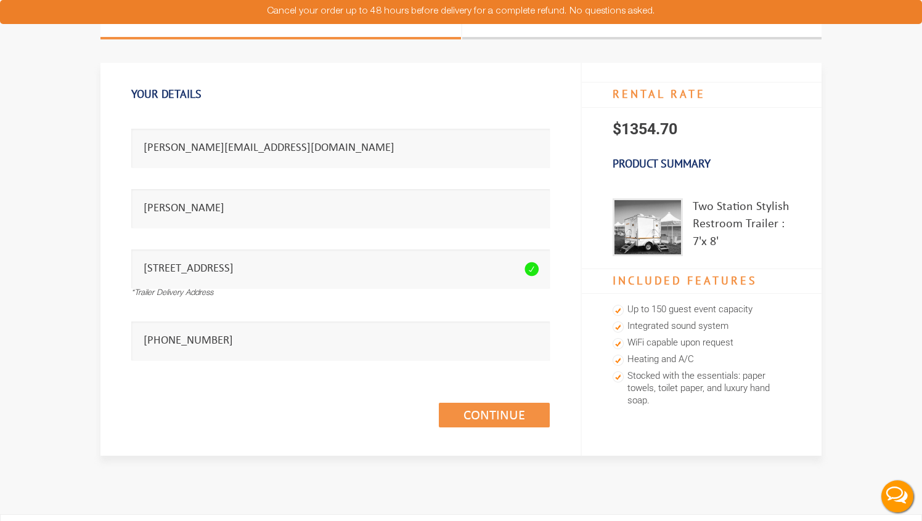
scroll to position [59, 0]
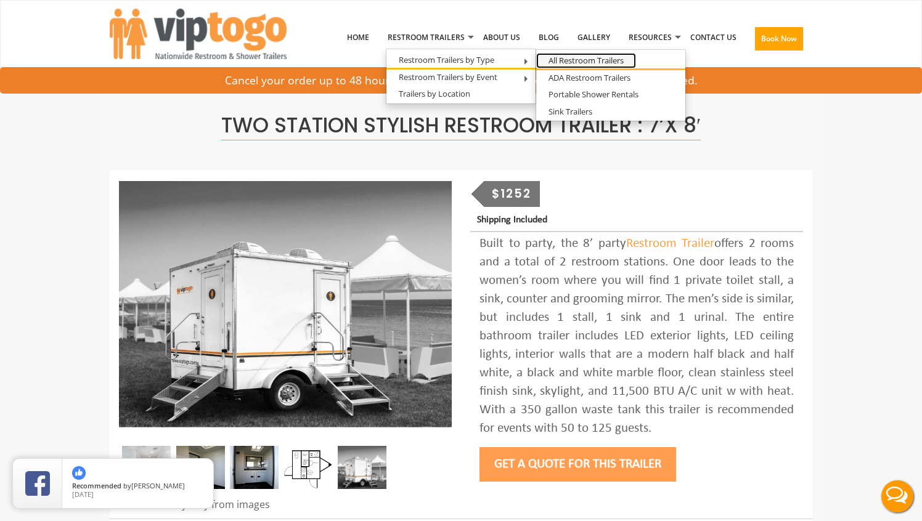
click at [579, 63] on link "All Restroom Trailers" at bounding box center [586, 60] width 100 height 15
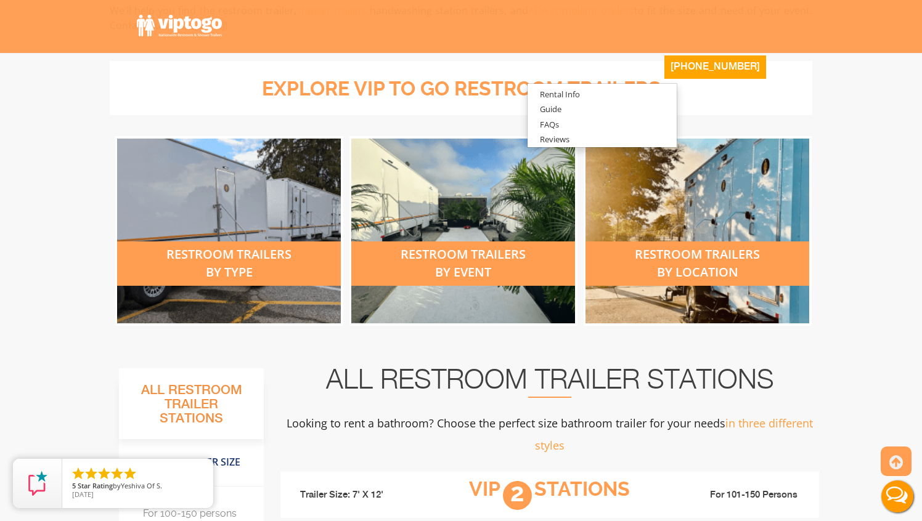
scroll to position [441, 0]
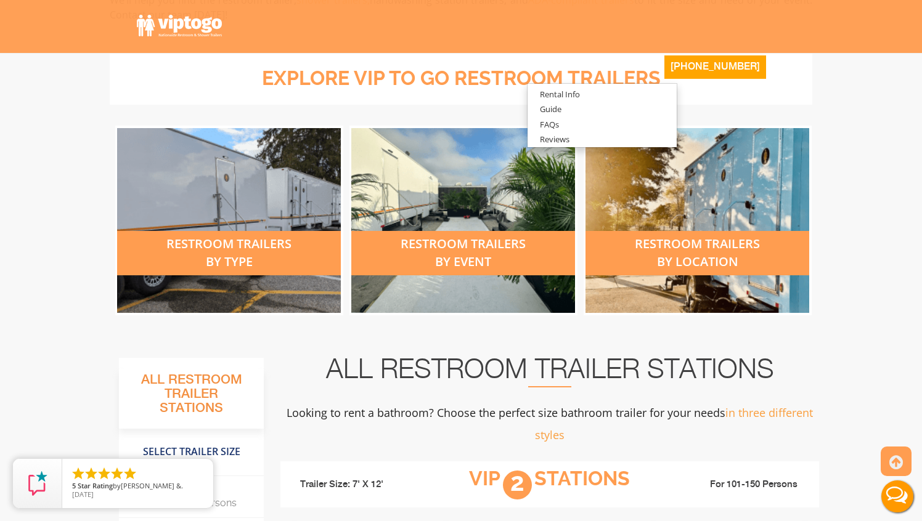
click at [295, 245] on div "restroom trailers by type" at bounding box center [229, 253] width 224 height 44
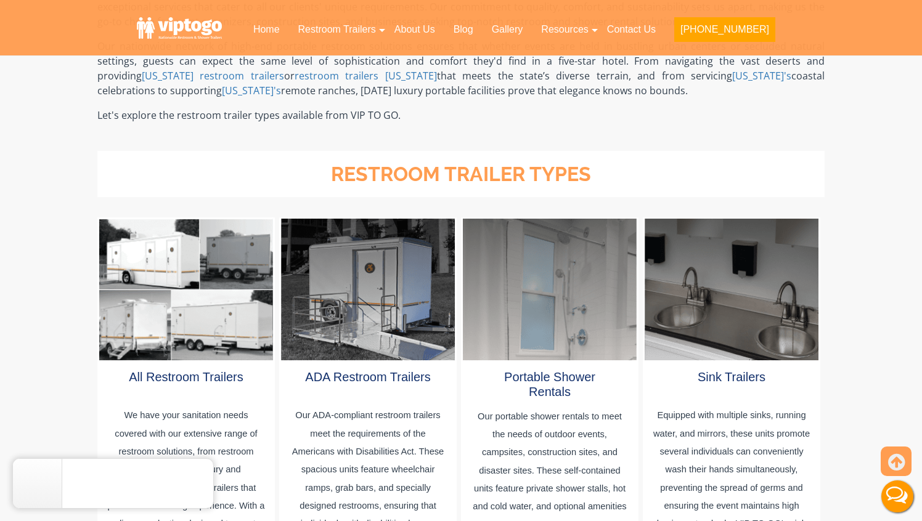
scroll to position [521, 0]
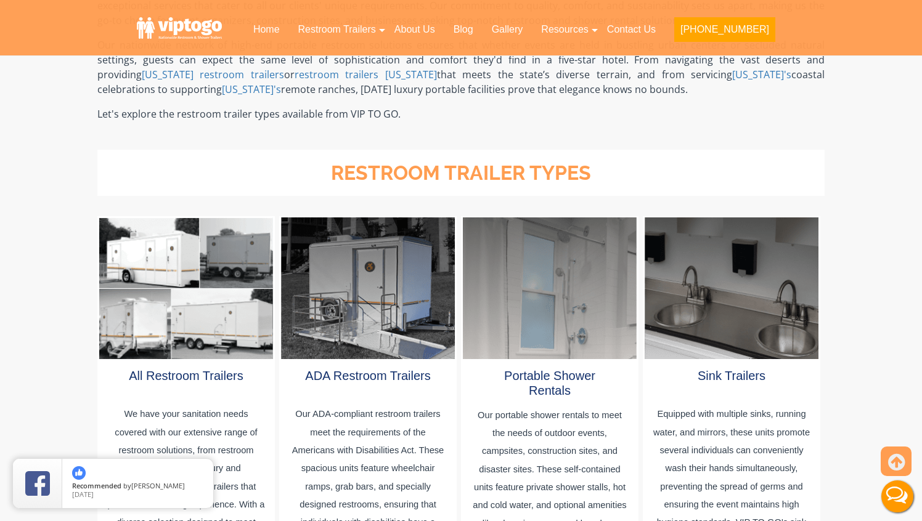
click at [216, 279] on div at bounding box center [186, 289] width 174 height 142
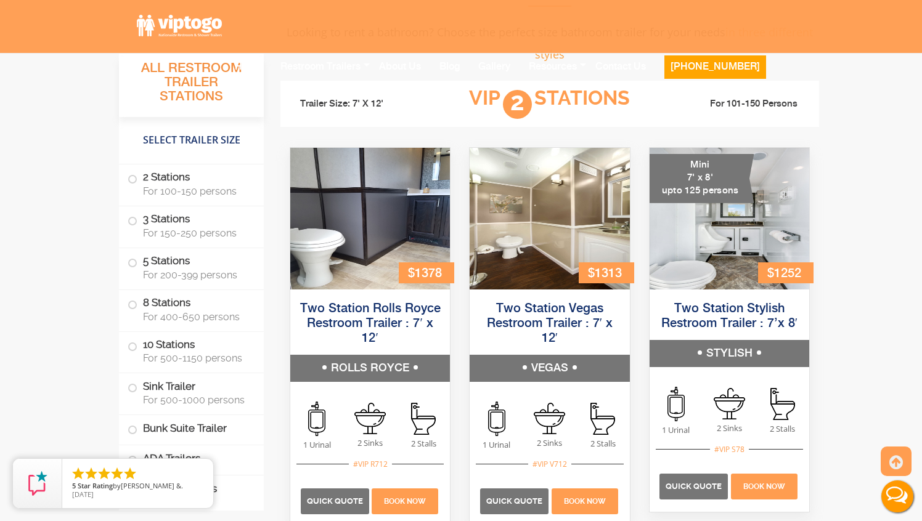
scroll to position [821, 0]
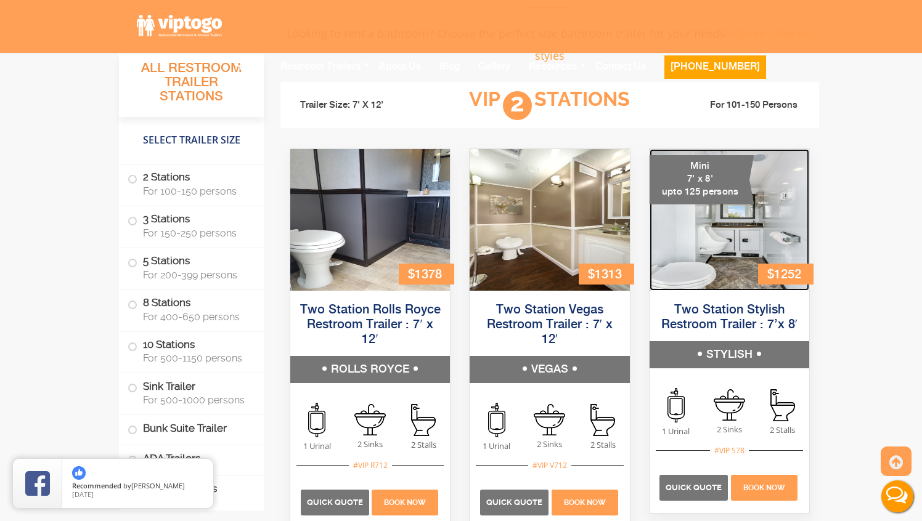
click at [740, 250] on img at bounding box center [729, 220] width 160 height 142
click at [698, 485] on span "Quick Quote" at bounding box center [693, 487] width 56 height 9
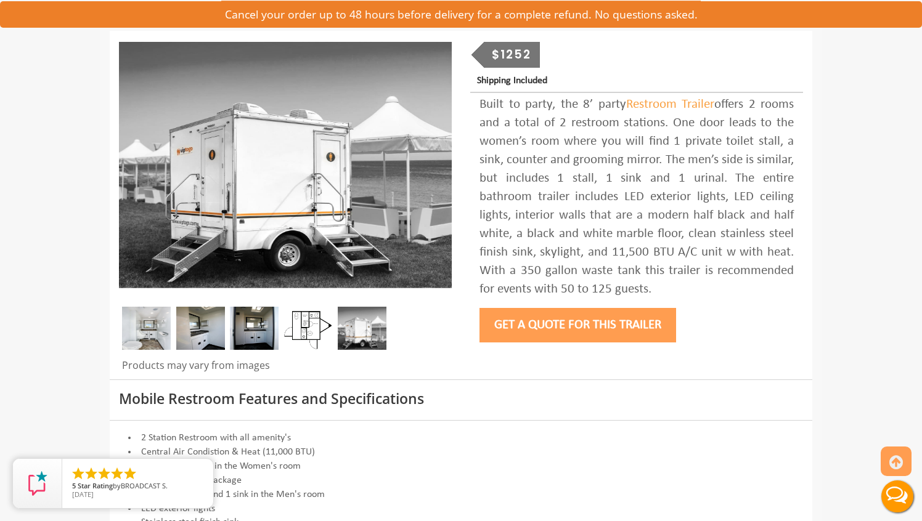
scroll to position [130, 0]
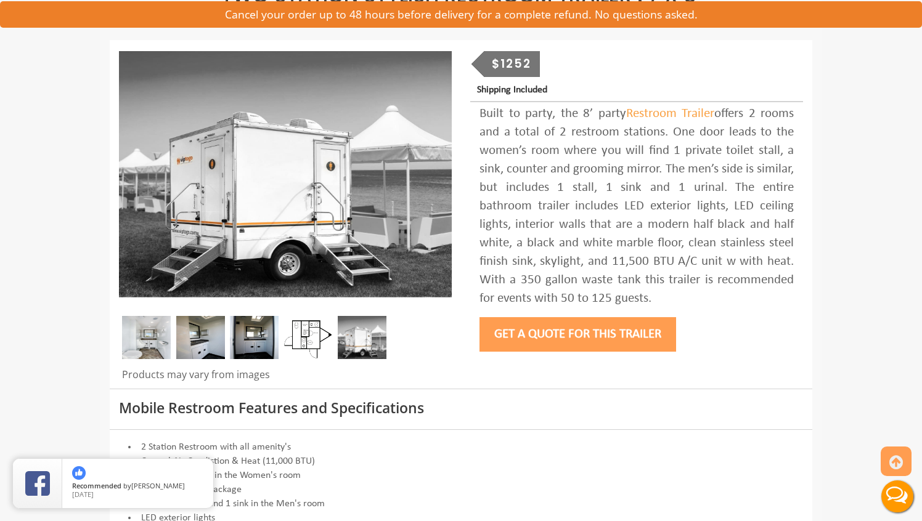
click at [532, 334] on button "Get a Quote for this Trailer" at bounding box center [577, 334] width 197 height 35
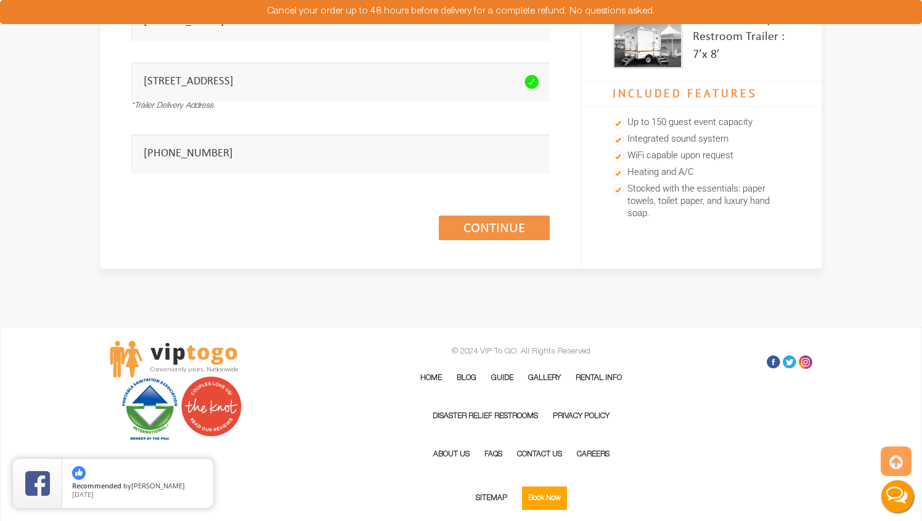
scroll to position [247, 0]
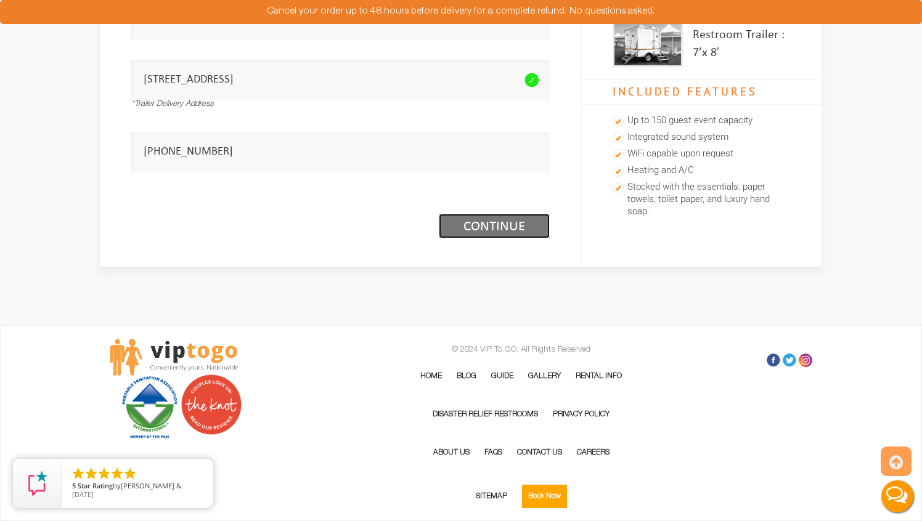
click at [483, 227] on link "Continue (1/3)" at bounding box center [494, 226] width 111 height 25
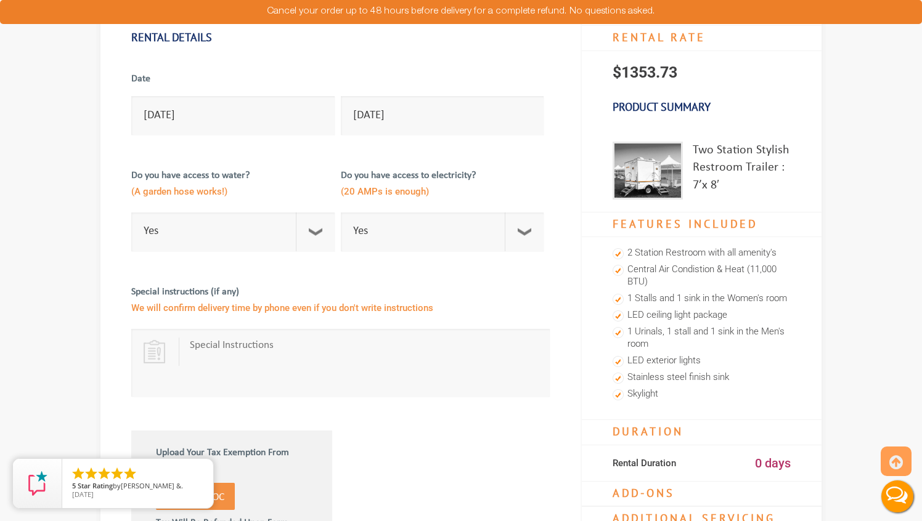
scroll to position [113, 0]
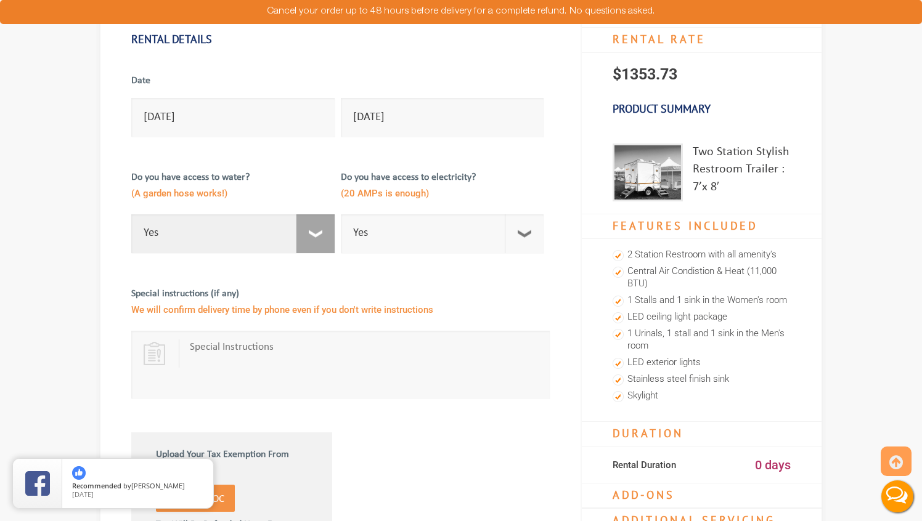
click at [315, 237] on select "Select Option Yes No" at bounding box center [232, 233] width 203 height 39
select select "No"
checkbox input "true"
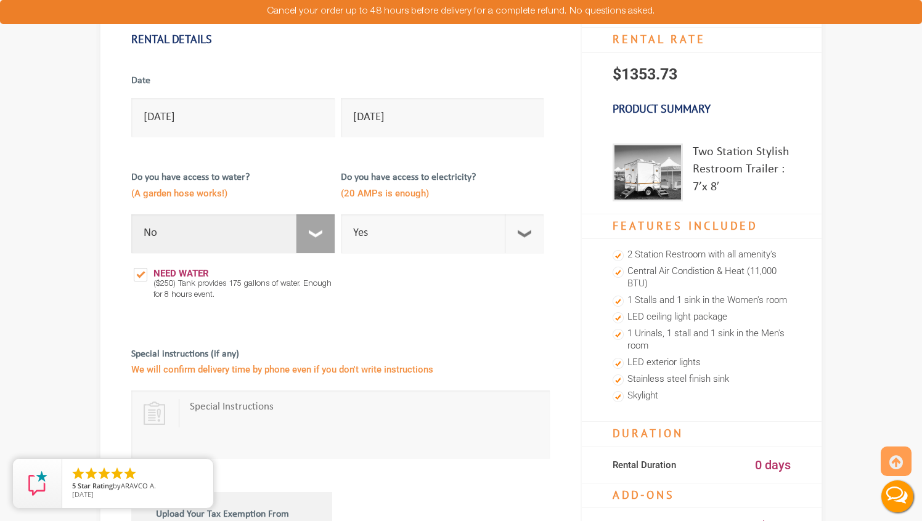
click at [314, 243] on select "Select Option Yes No" at bounding box center [232, 233] width 203 height 39
select select "Yes"
